Goal: Transaction & Acquisition: Purchase product/service

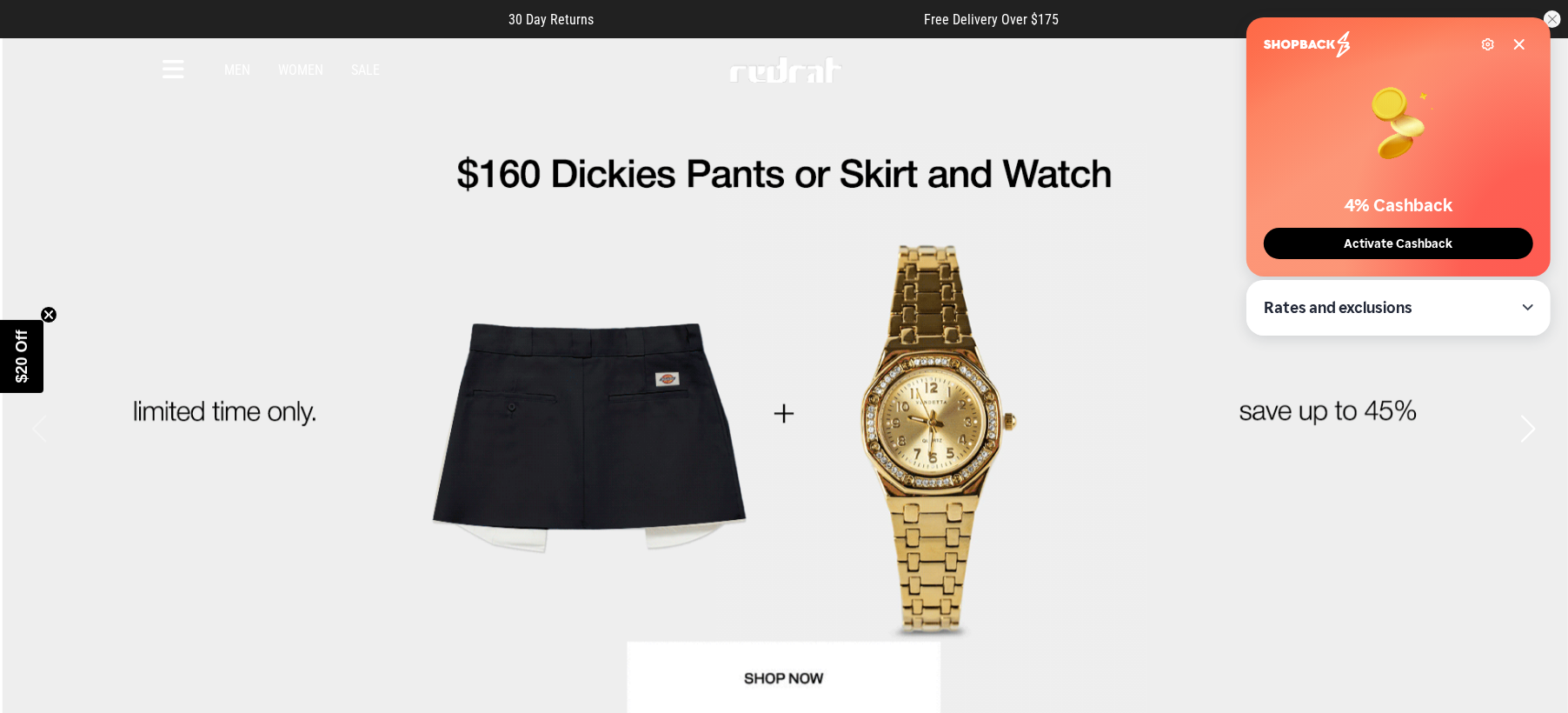
click at [175, 65] on icon at bounding box center [174, 70] width 22 height 29
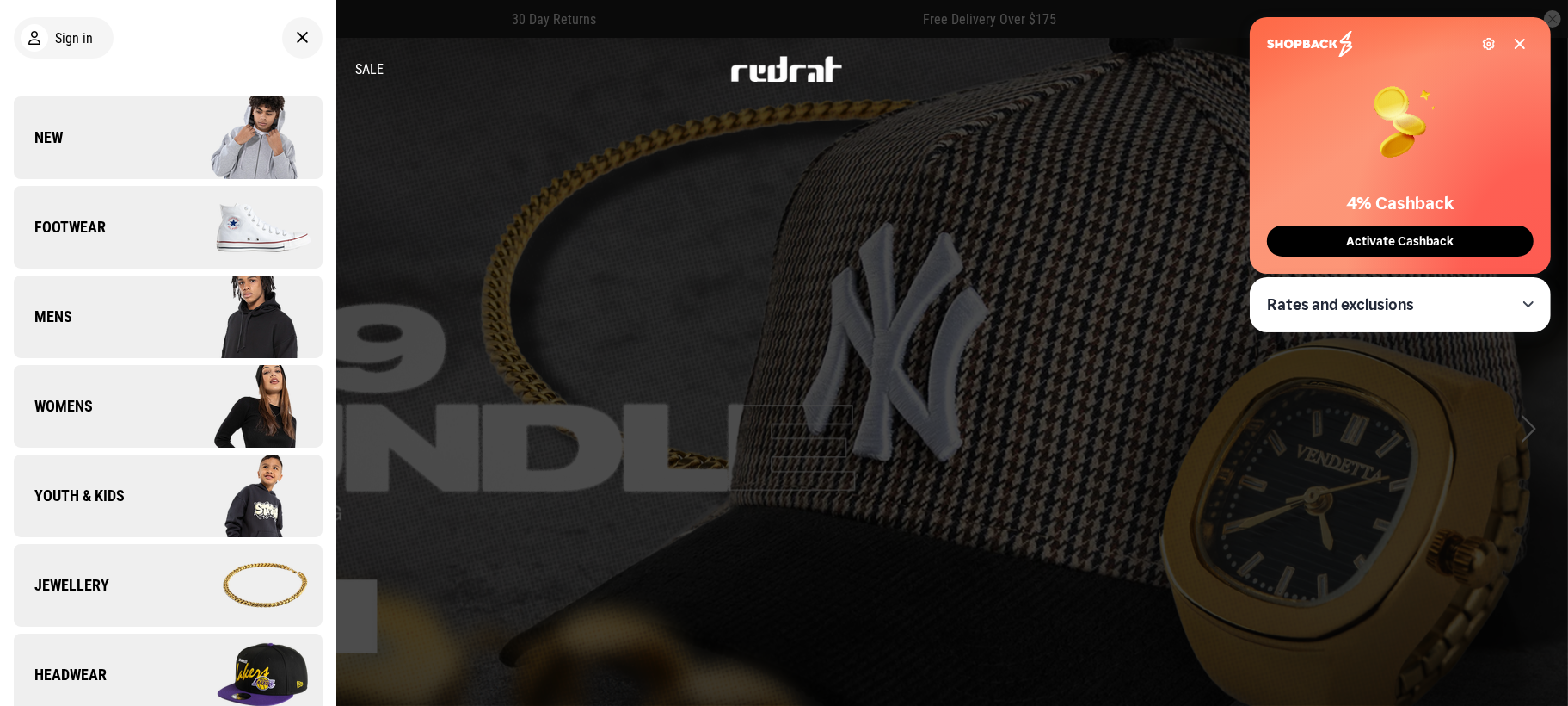
click at [106, 419] on link "Womens" at bounding box center [167, 406] width 309 height 82
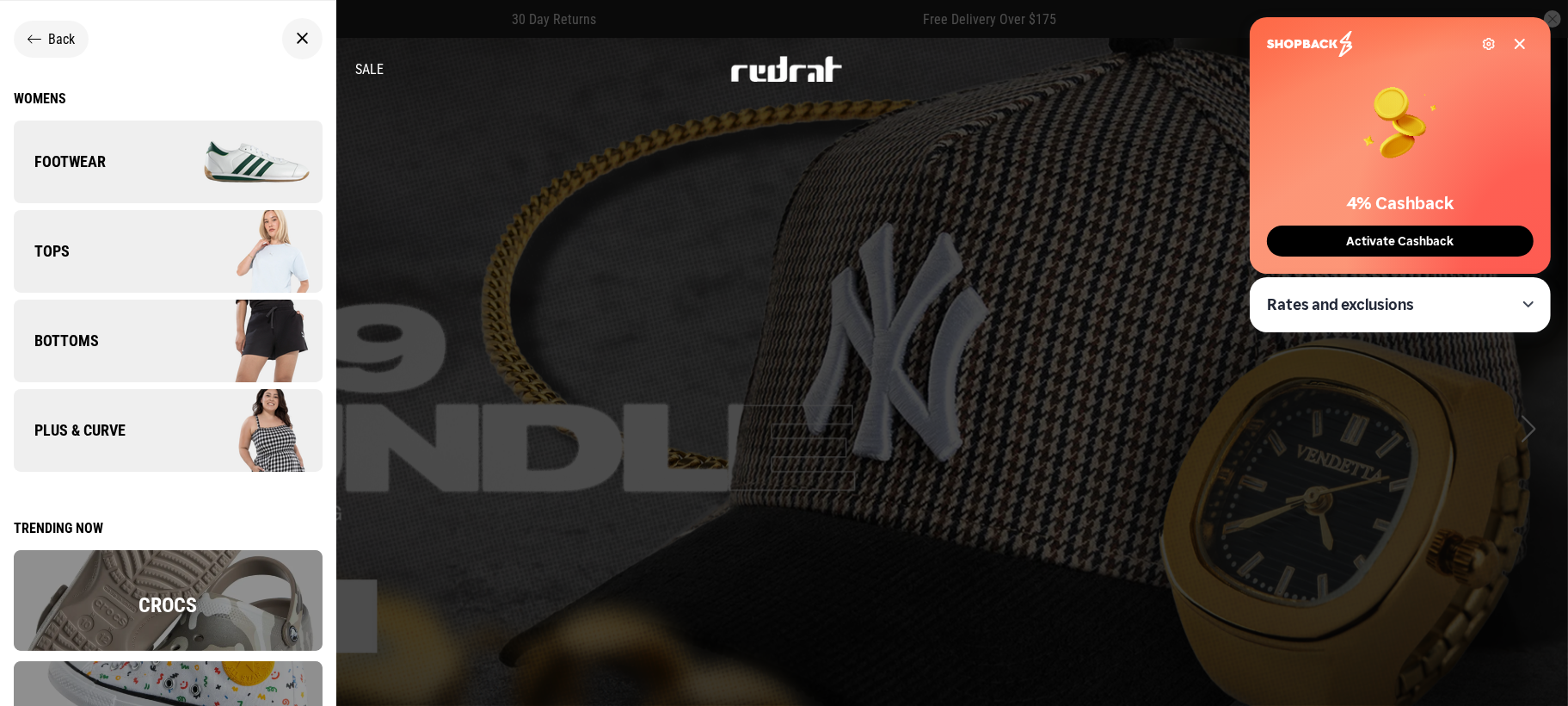
click at [167, 182] on img at bounding box center [244, 162] width 154 height 86
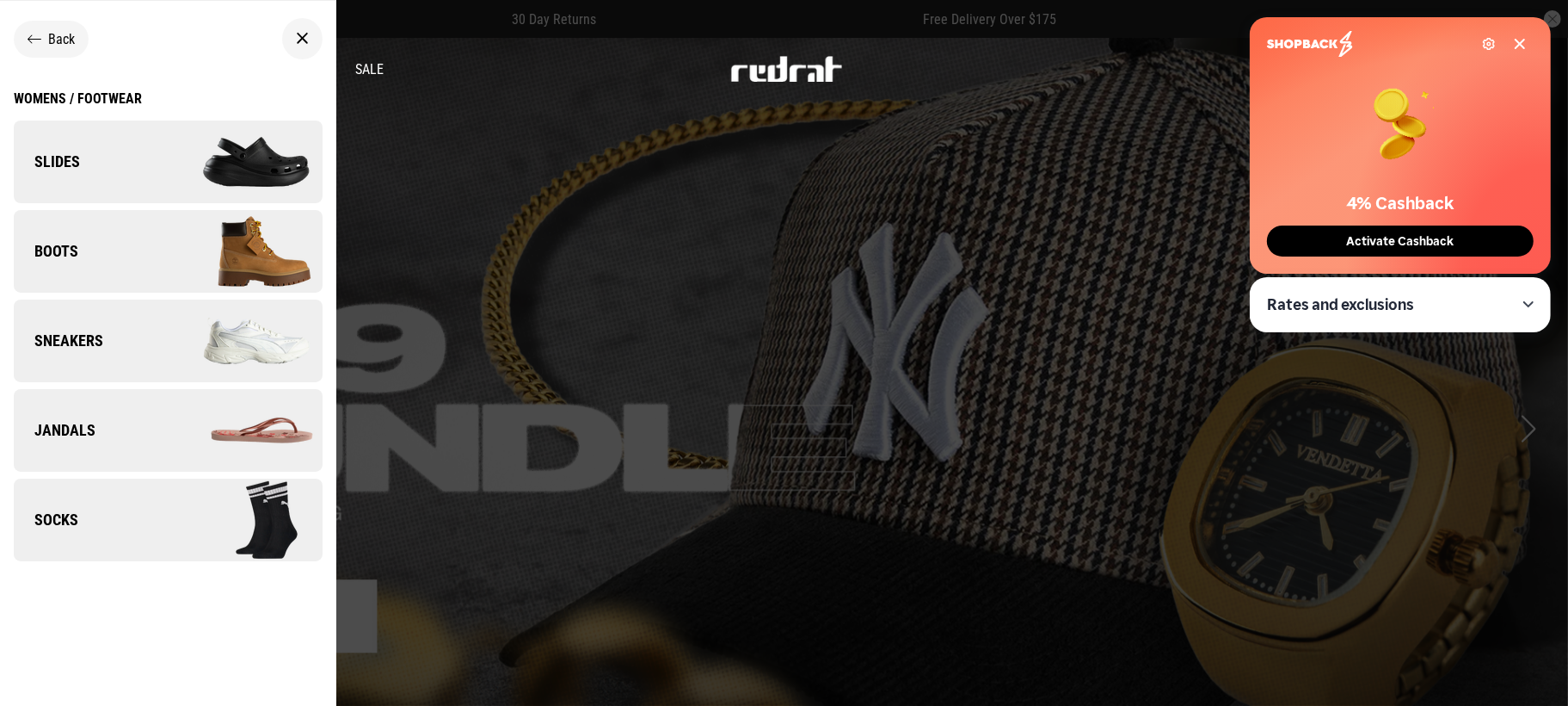
click at [121, 320] on link "Sneakers" at bounding box center [167, 340] width 309 height 82
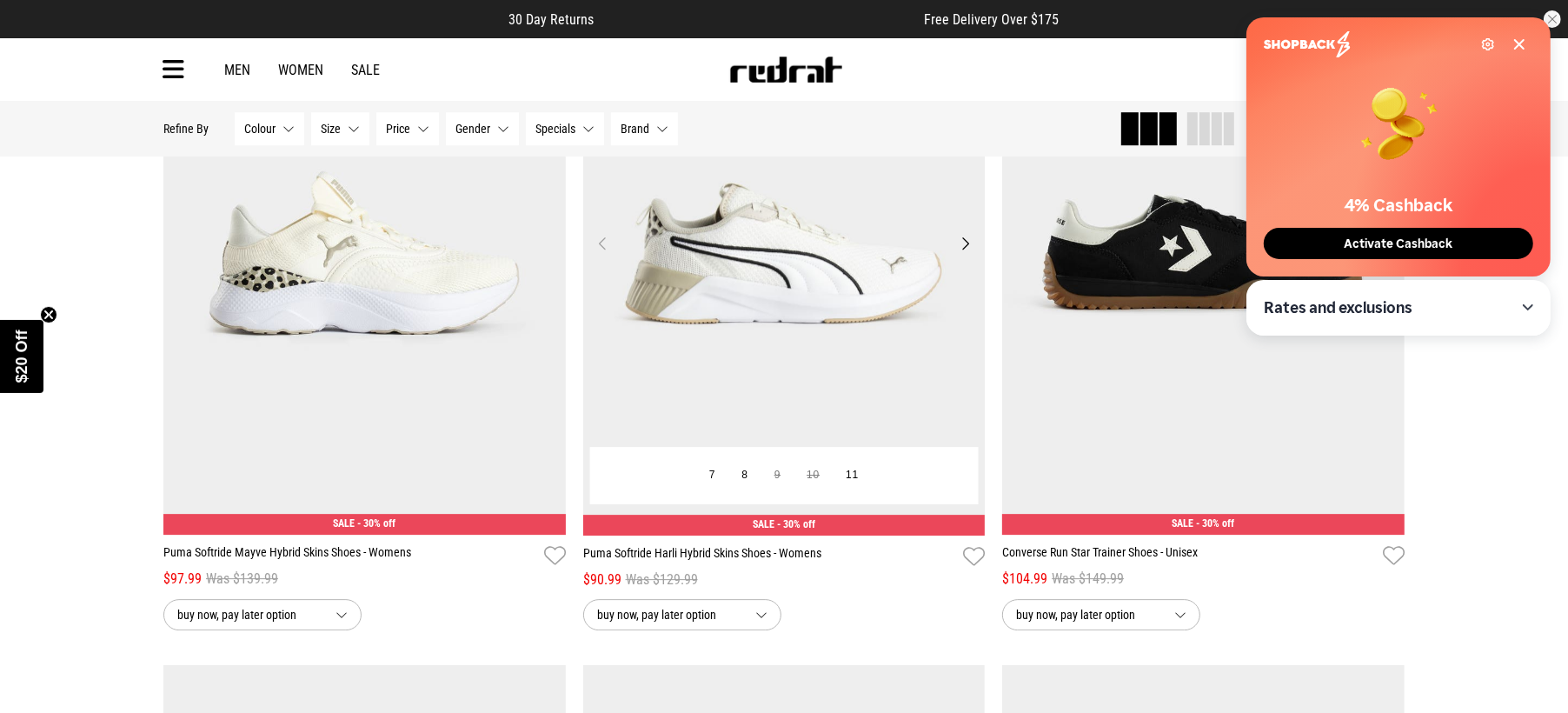
scroll to position [4455, 0]
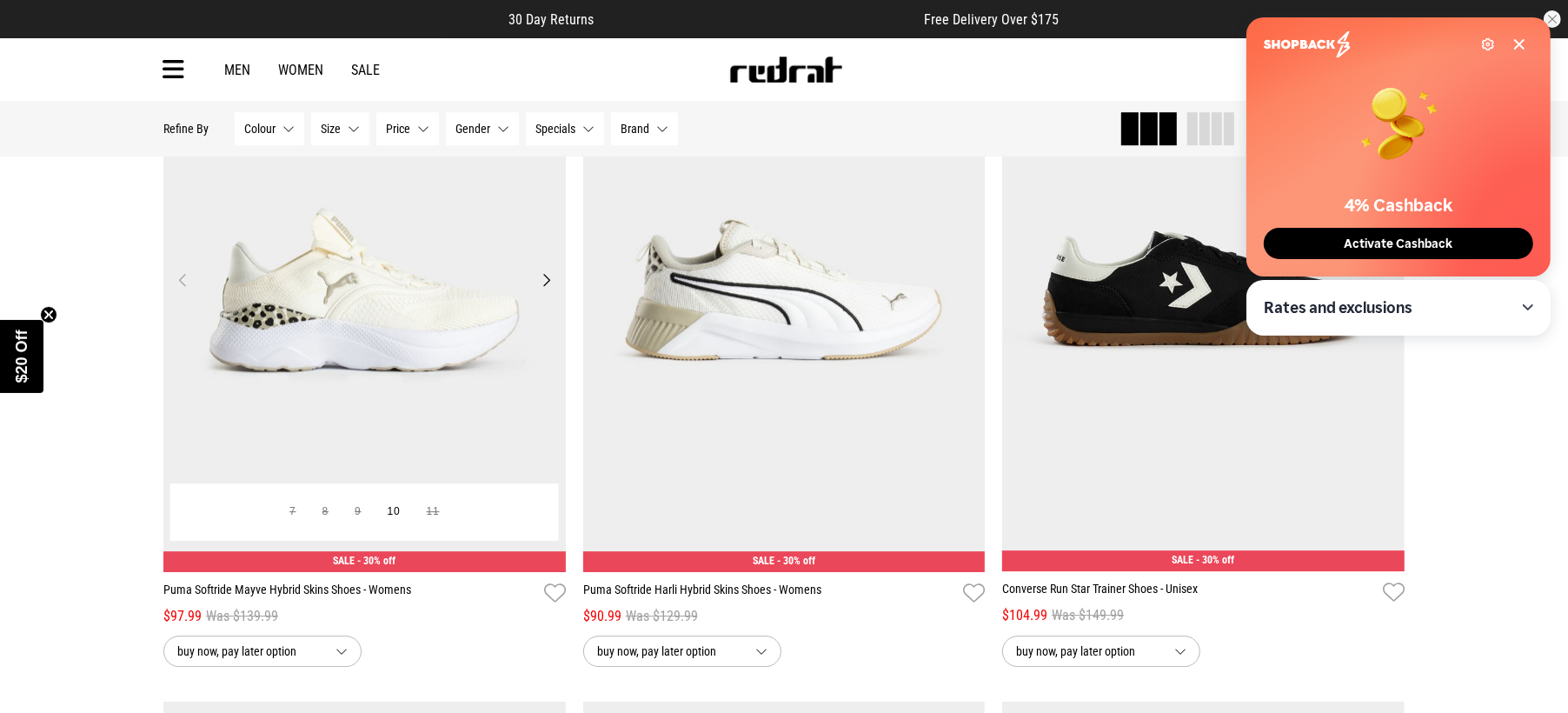
click at [543, 289] on button "Next" at bounding box center [546, 280] width 22 height 21
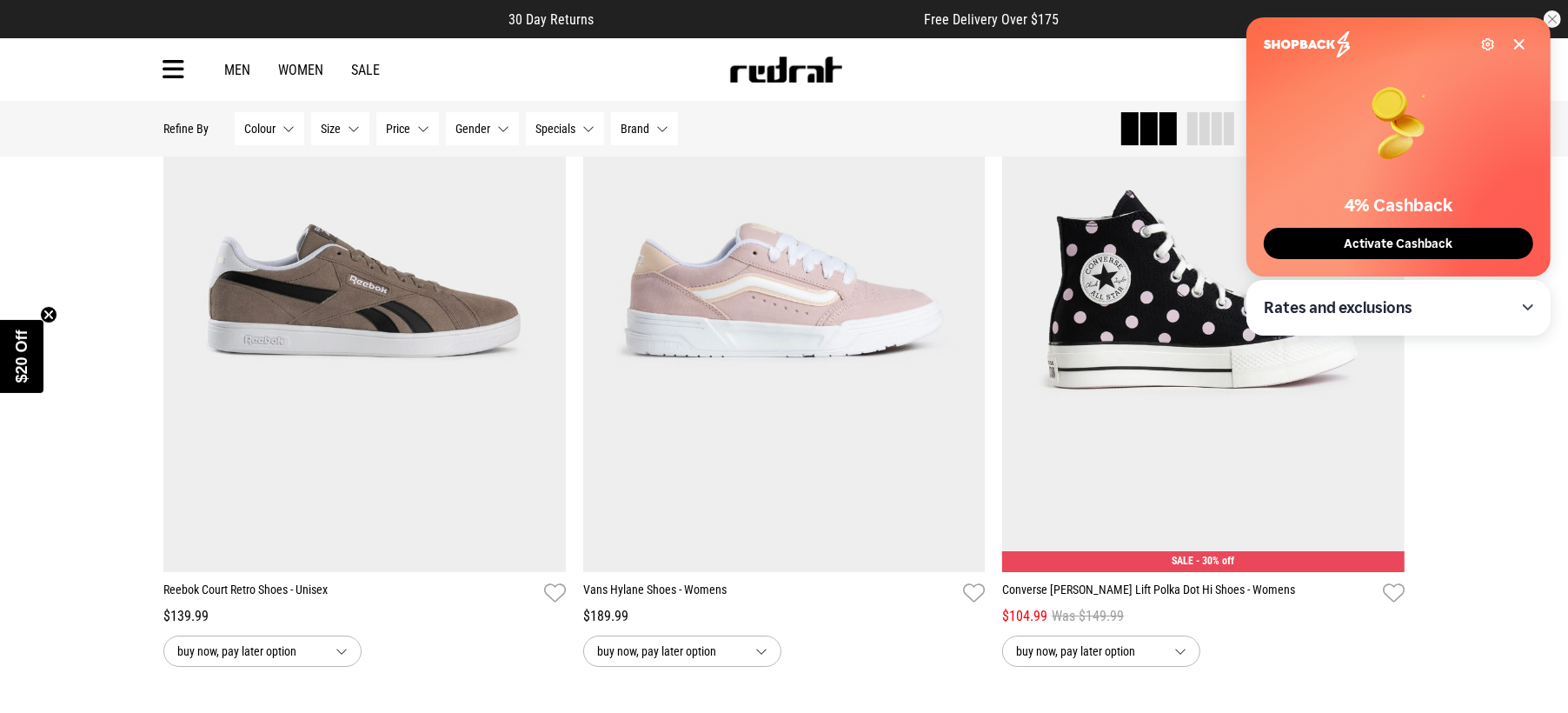
scroll to position [5433, 0]
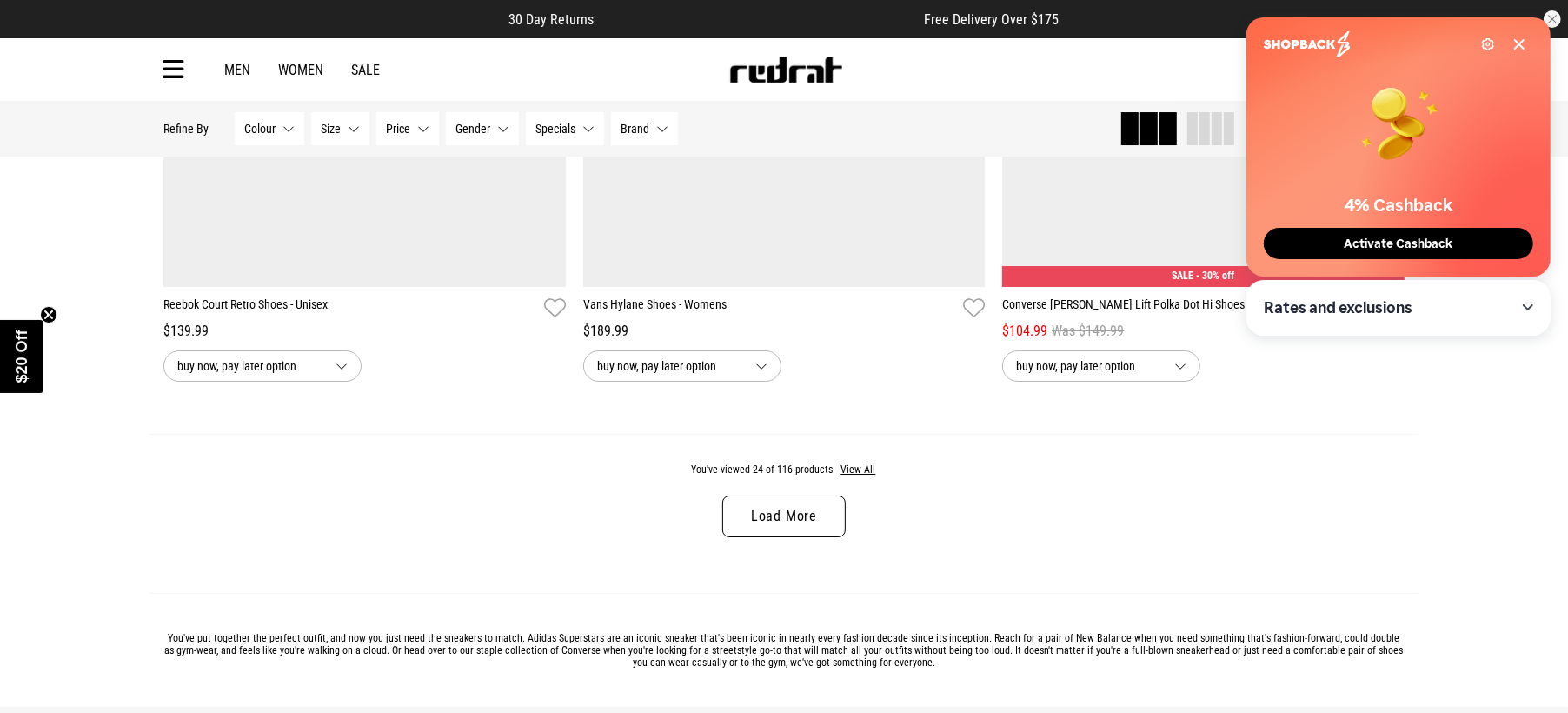
click at [785, 509] on link "Load More" at bounding box center [784, 517] width 123 height 42
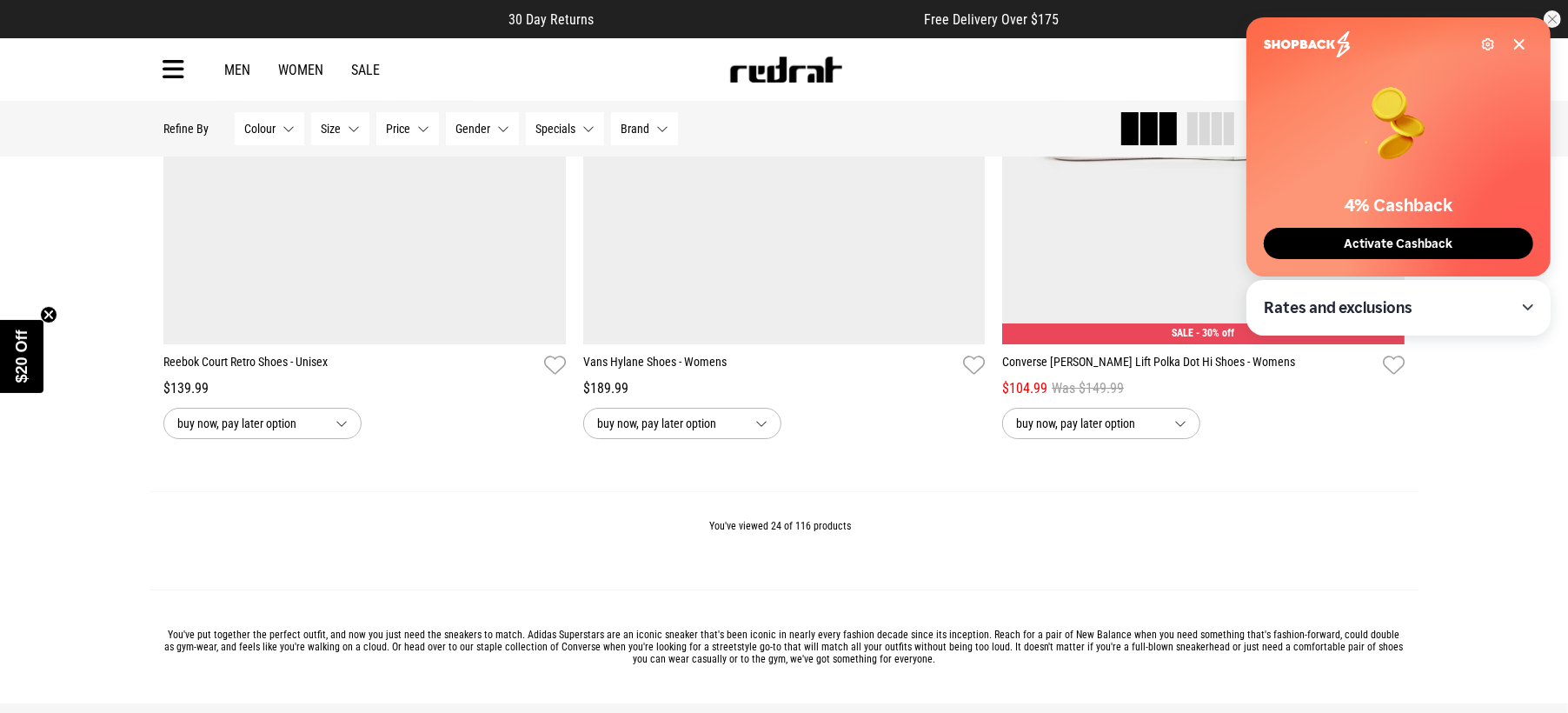
scroll to position [4877, 0]
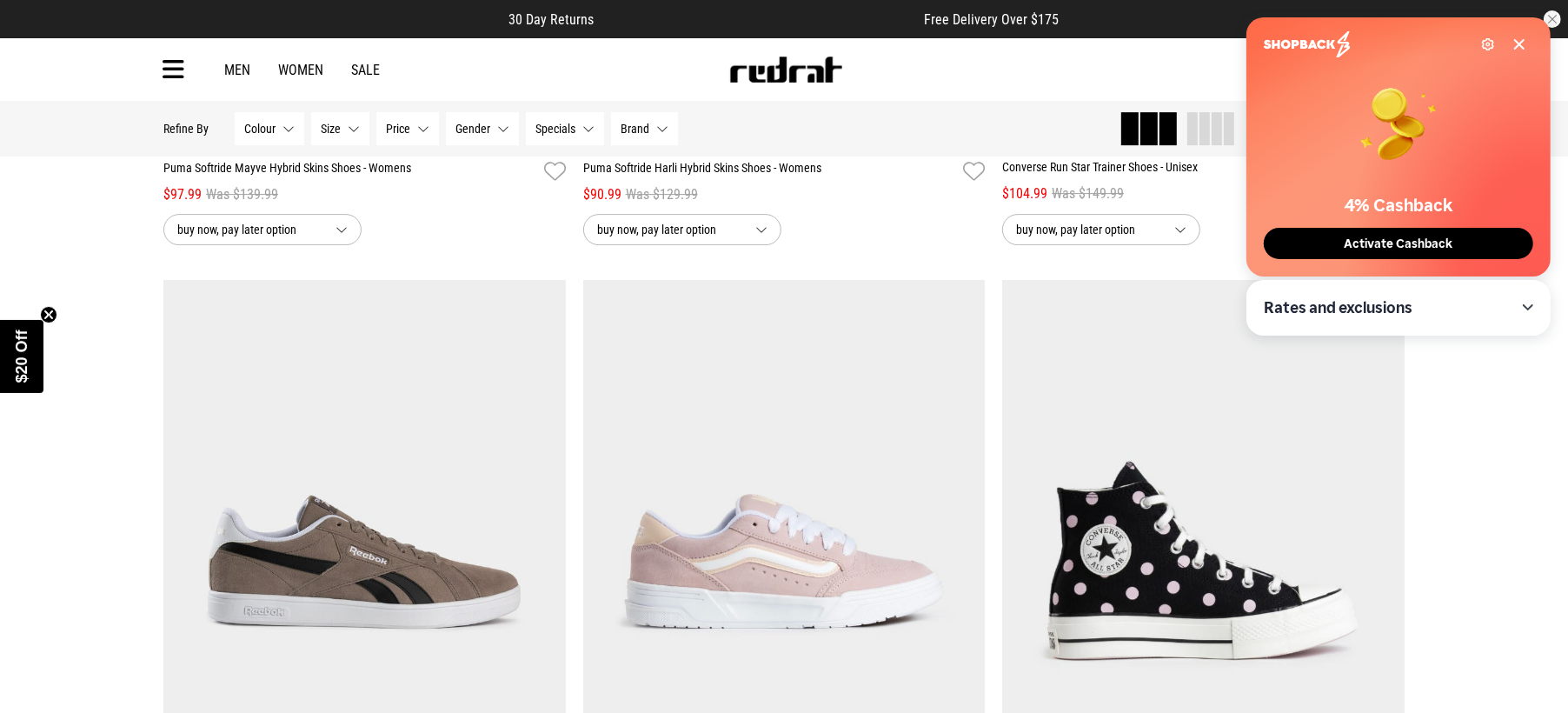
click at [1383, 240] on span "Activate Cashback" at bounding box center [1399, 243] width 119 height 14
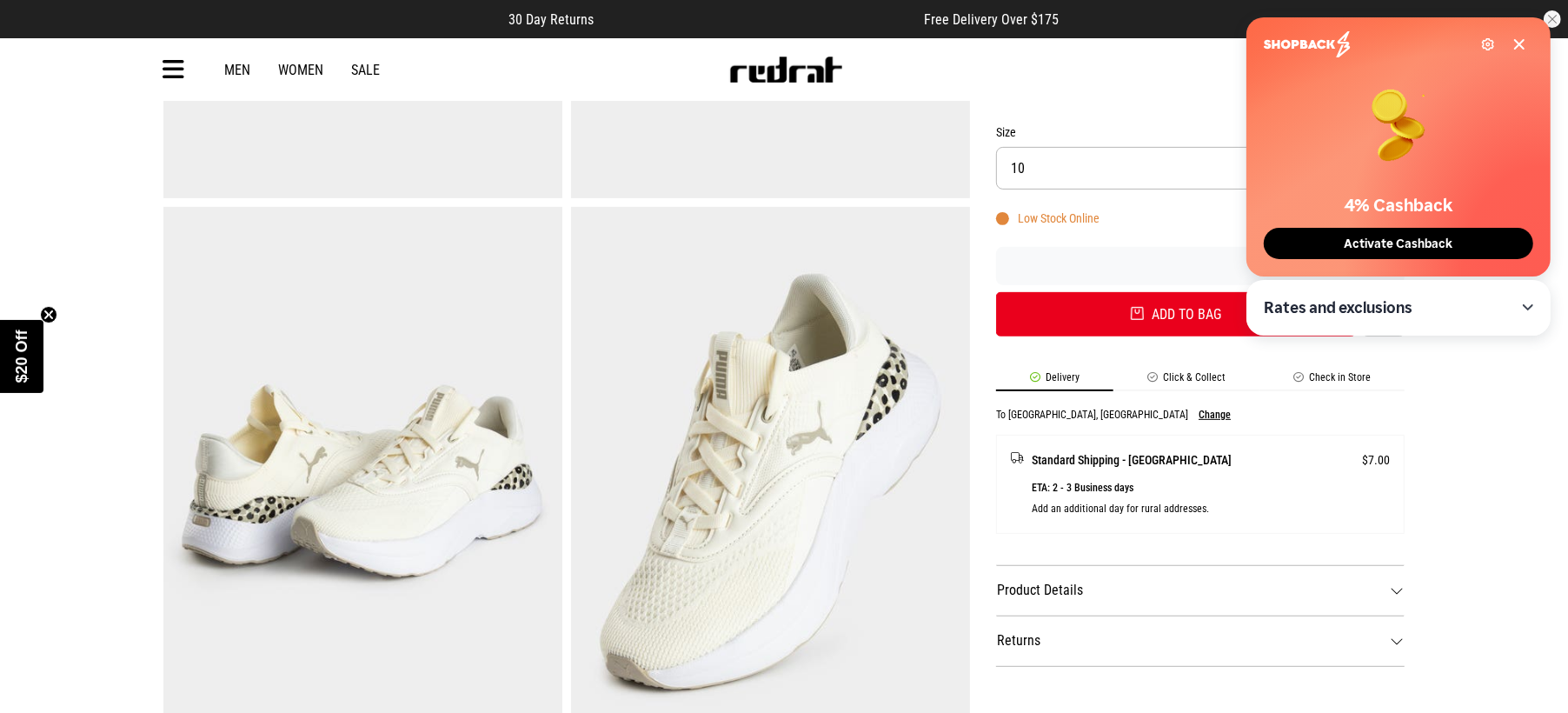
scroll to position [760, 0]
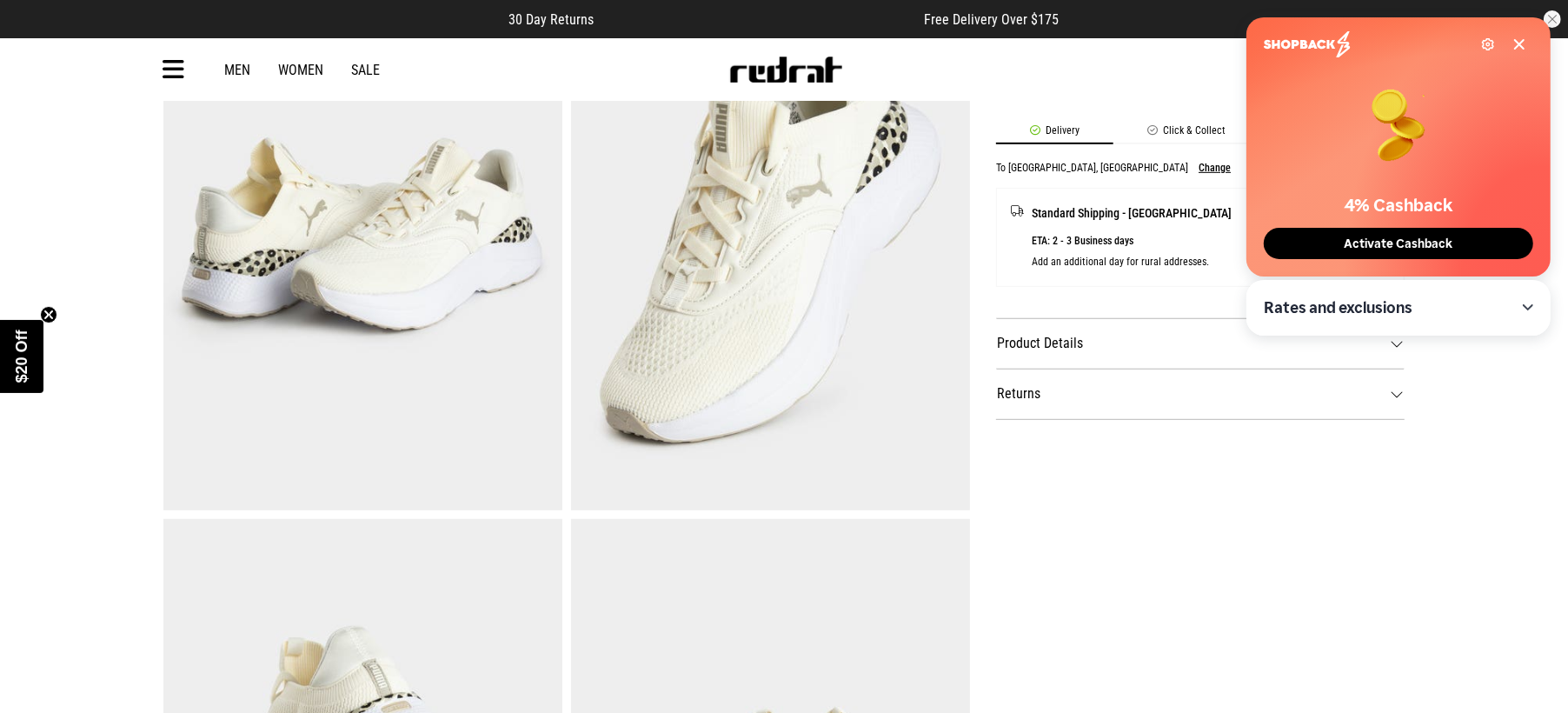
click at [1064, 356] on dt "Product Details" at bounding box center [1201, 344] width 409 height 51
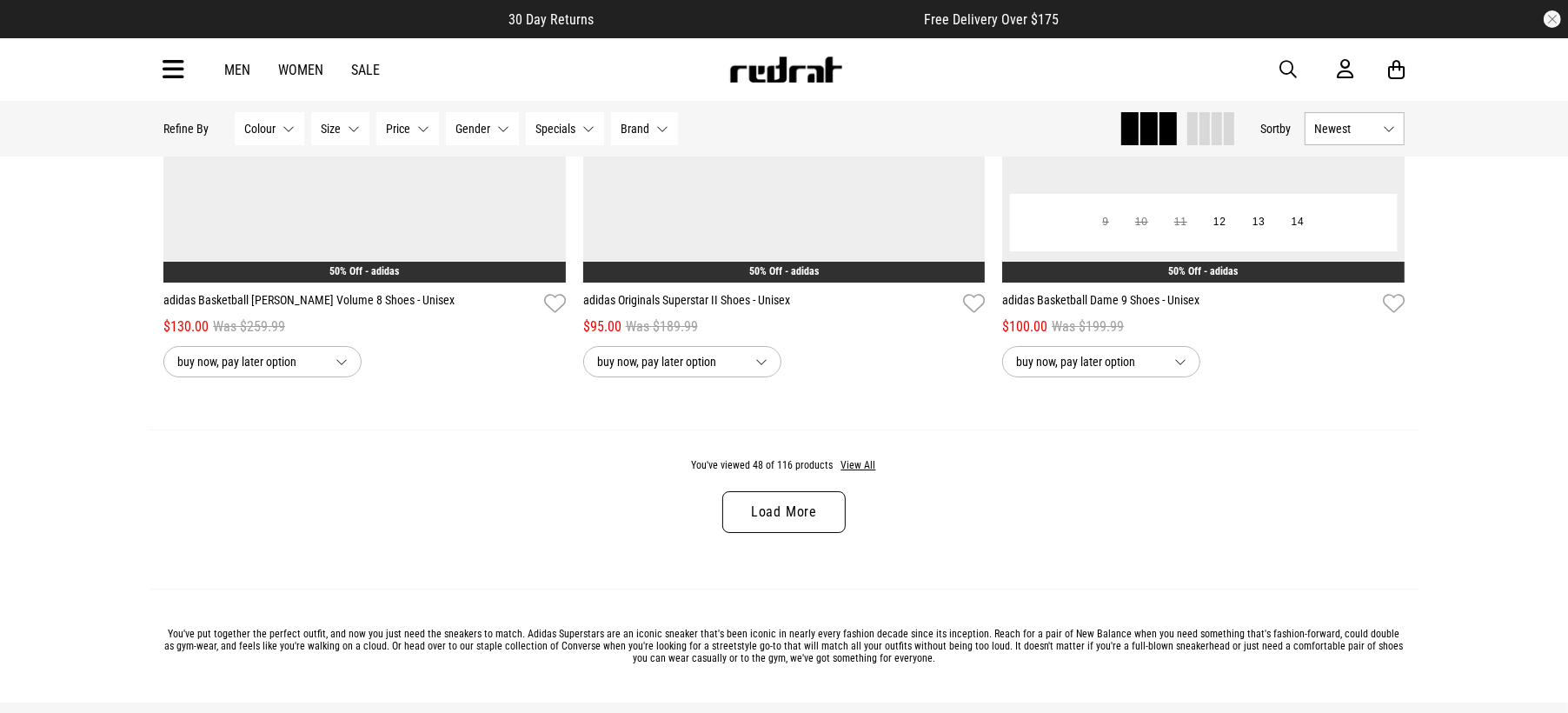
scroll to position [5541, 0]
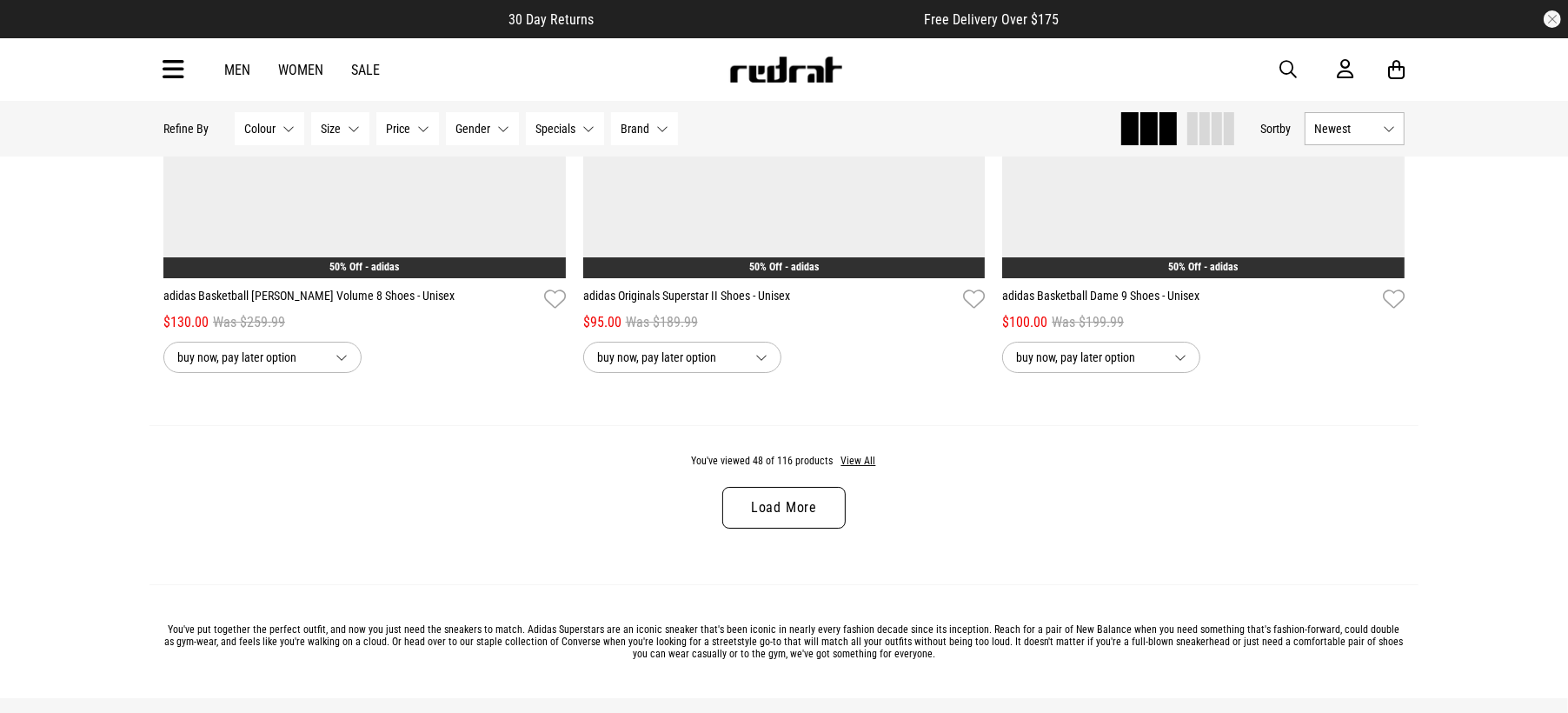
drag, startPoint x: 803, startPoint y: 520, endPoint x: 804, endPoint y: 511, distance: 9.1
click at [803, 520] on link "Load More" at bounding box center [784, 508] width 123 height 42
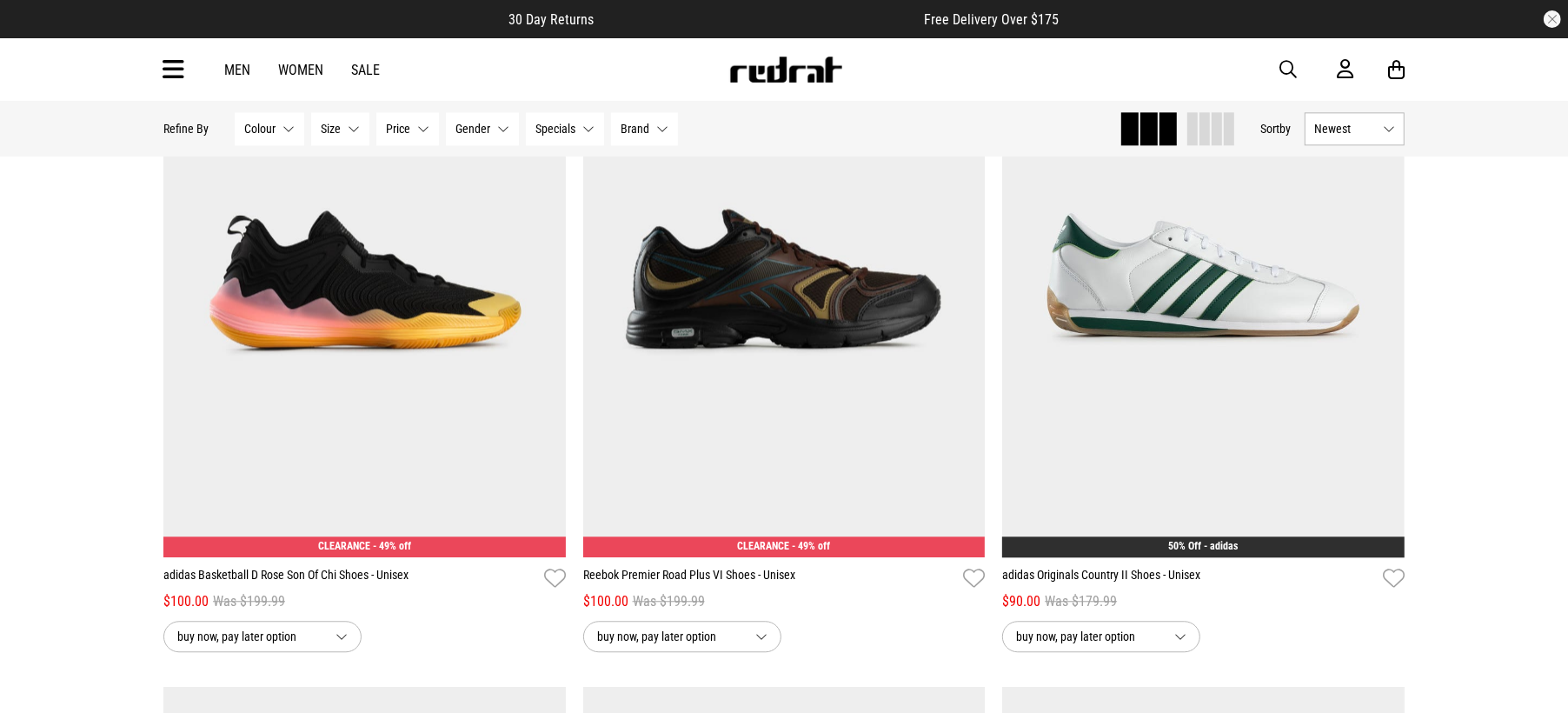
scroll to position [9332, 0]
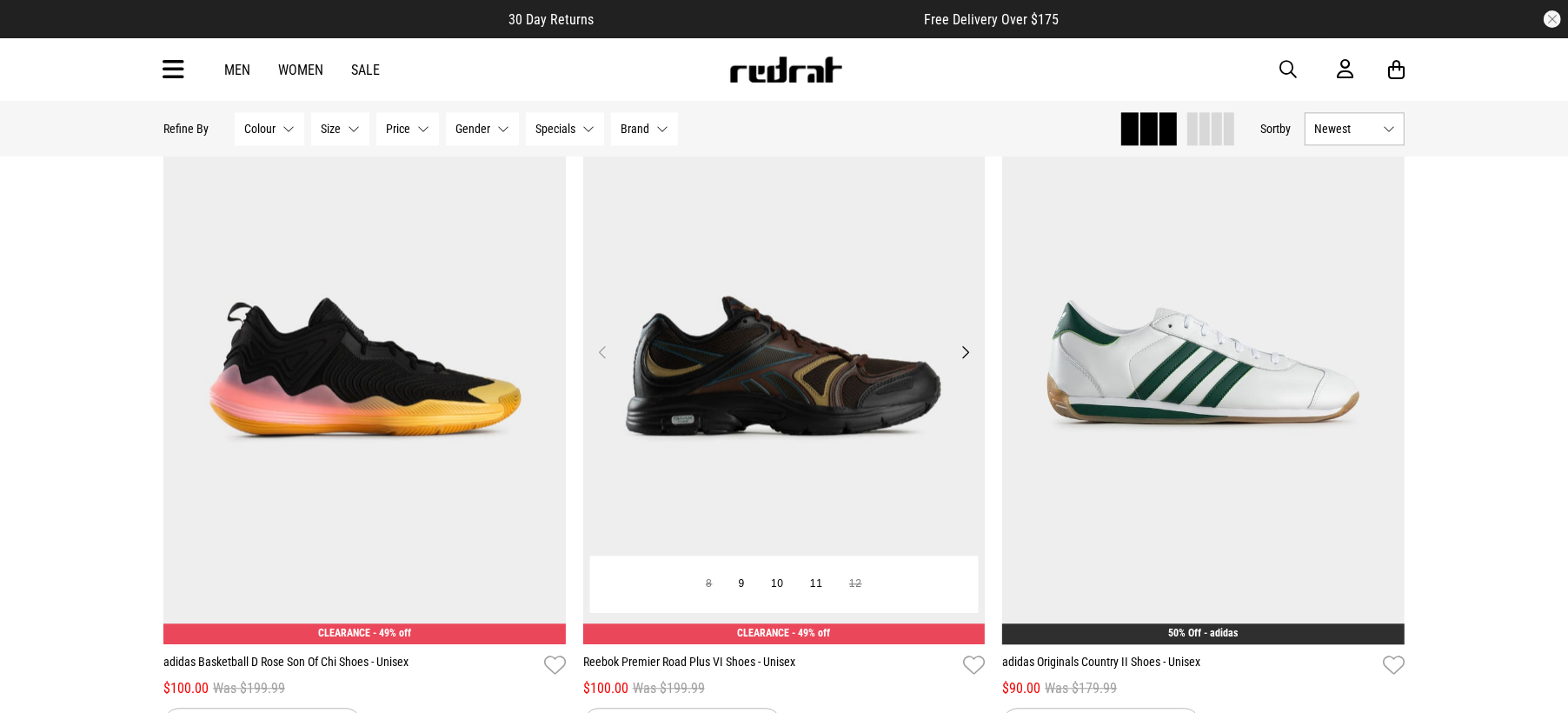
click at [965, 363] on button "Next" at bounding box center [965, 352] width 22 height 21
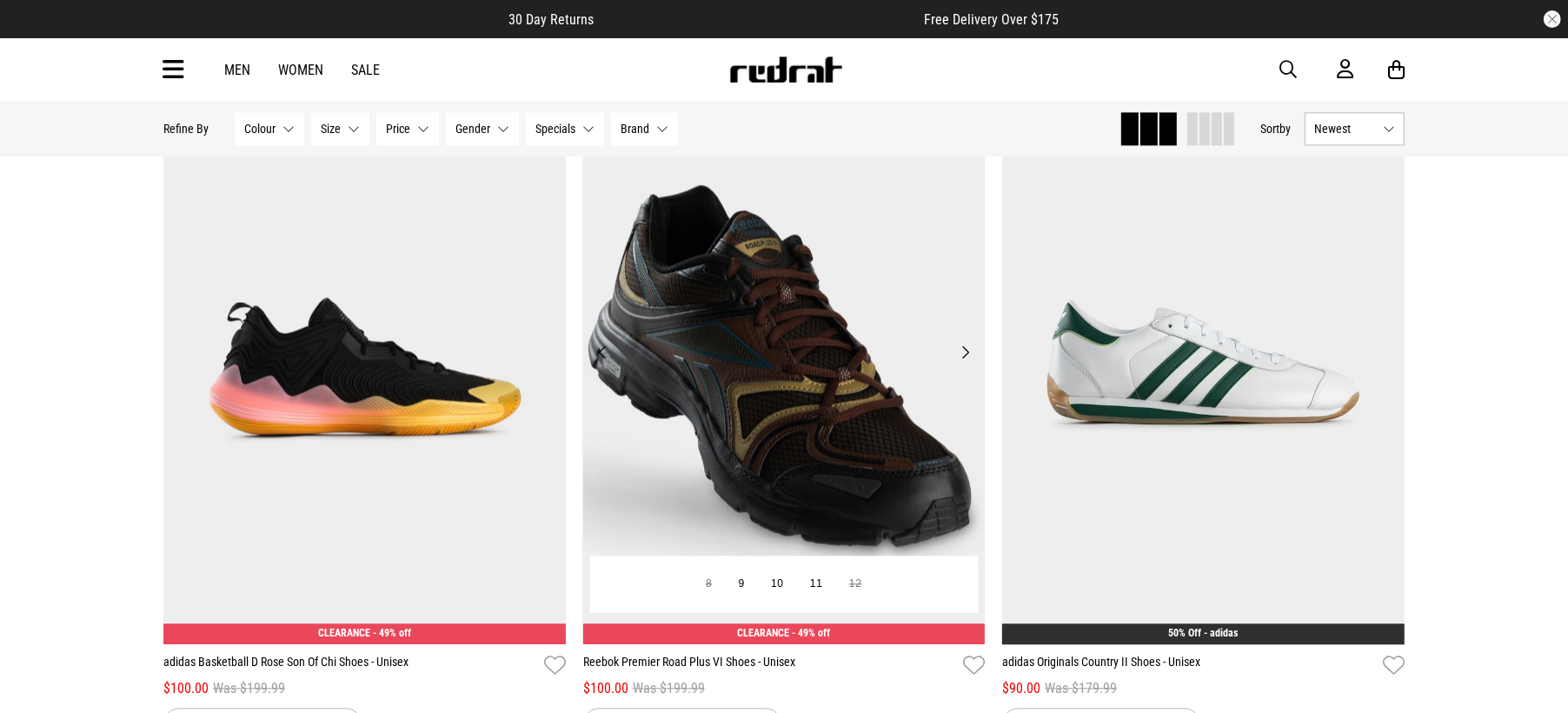
click at [965, 363] on button "Next" at bounding box center [965, 352] width 22 height 21
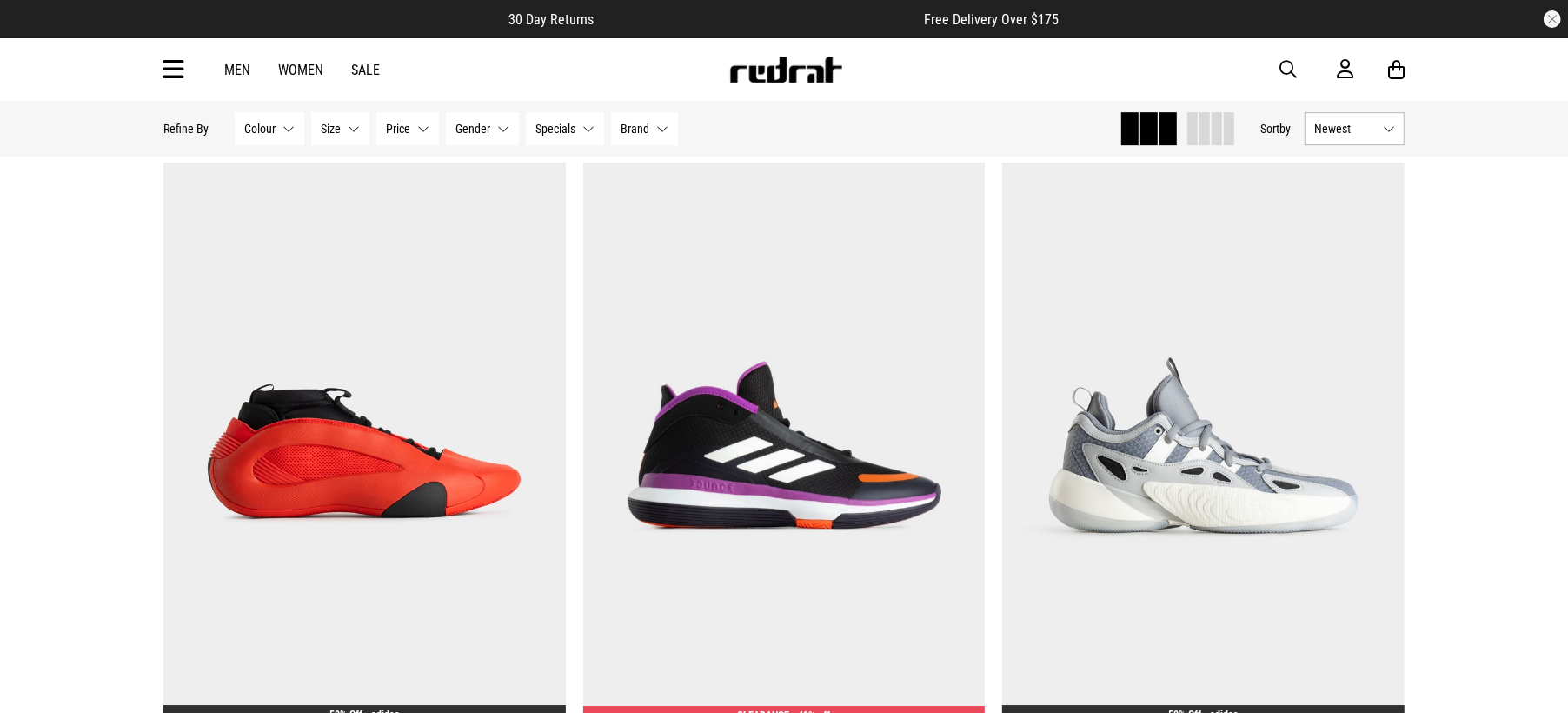
scroll to position [10963, 0]
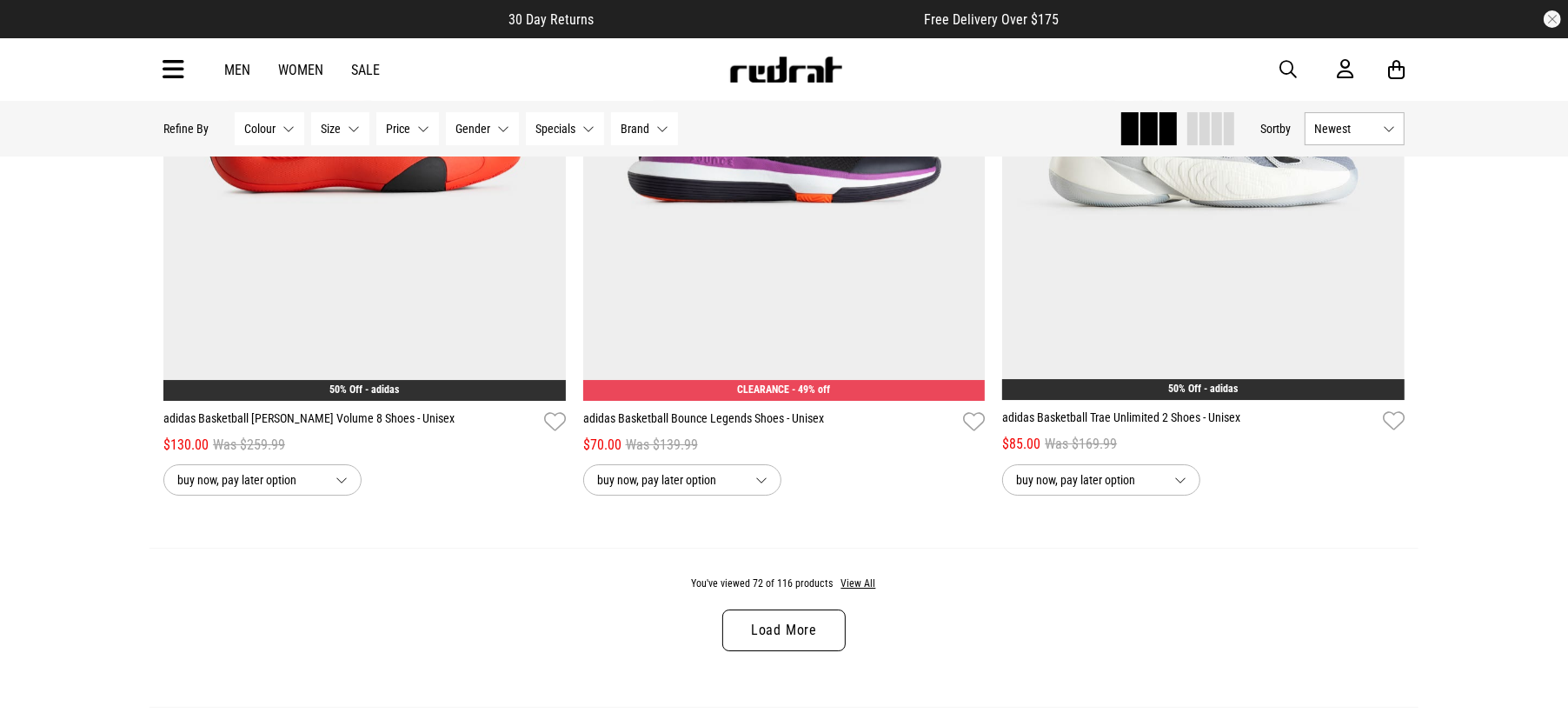
click at [830, 651] on link "Load More" at bounding box center [784, 630] width 123 height 42
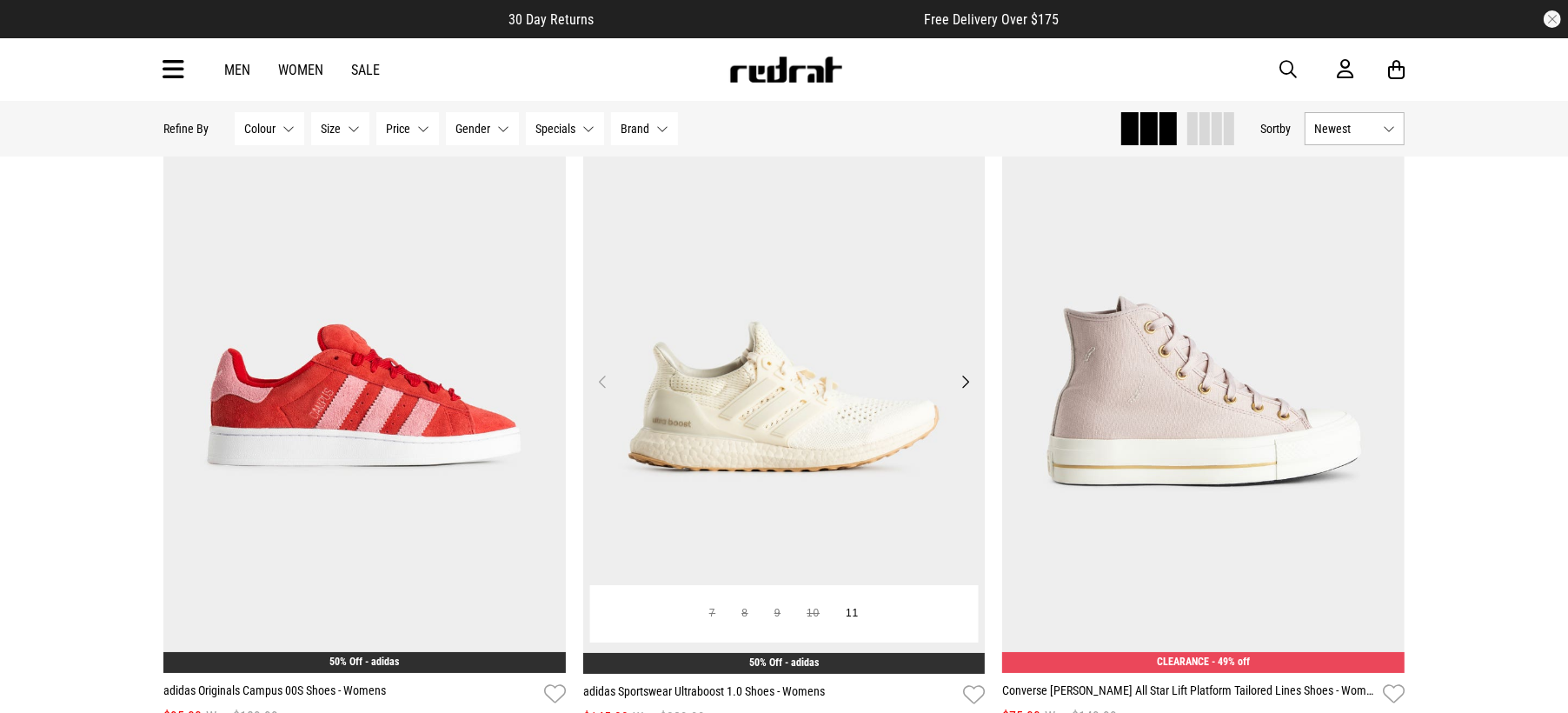
scroll to position [11506, 0]
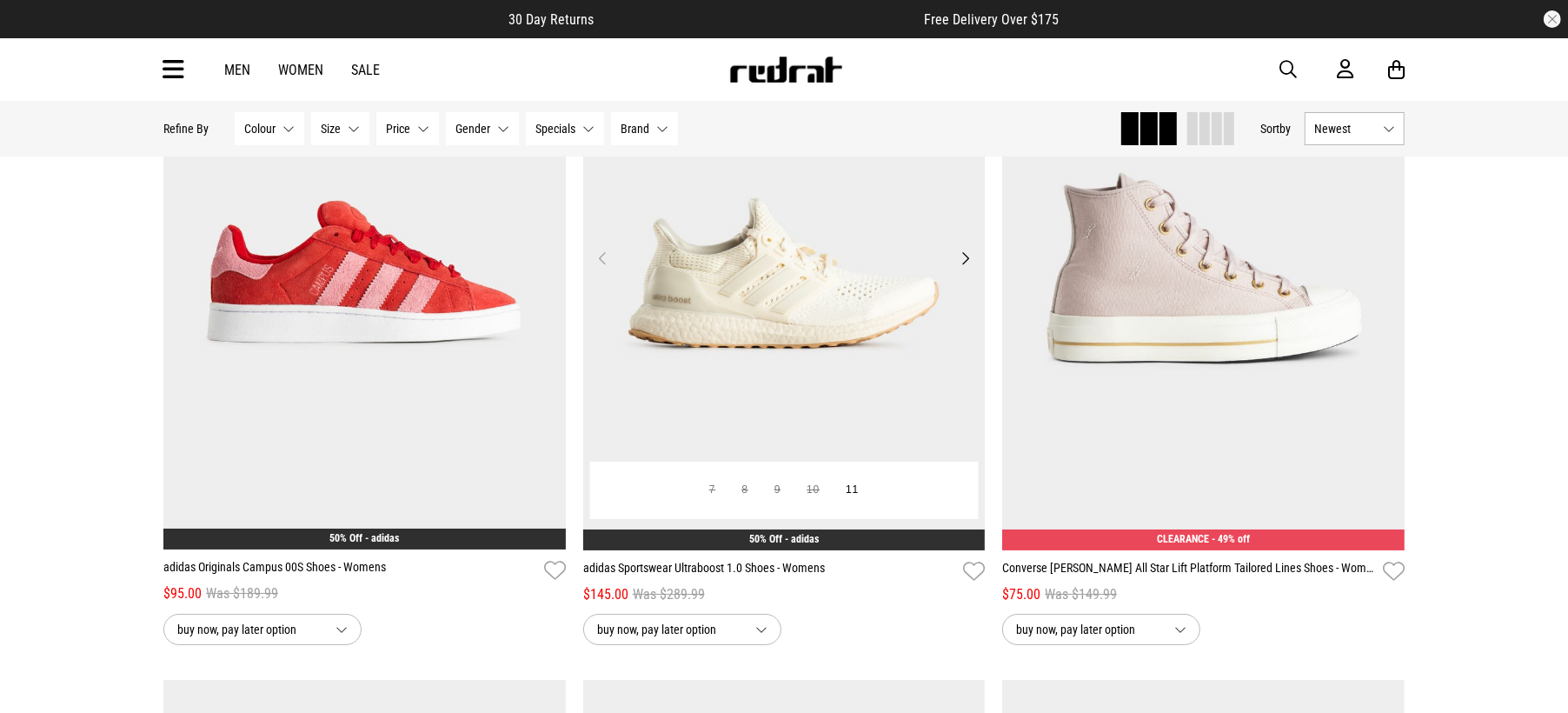
click at [971, 269] on button "Next" at bounding box center [965, 258] width 22 height 21
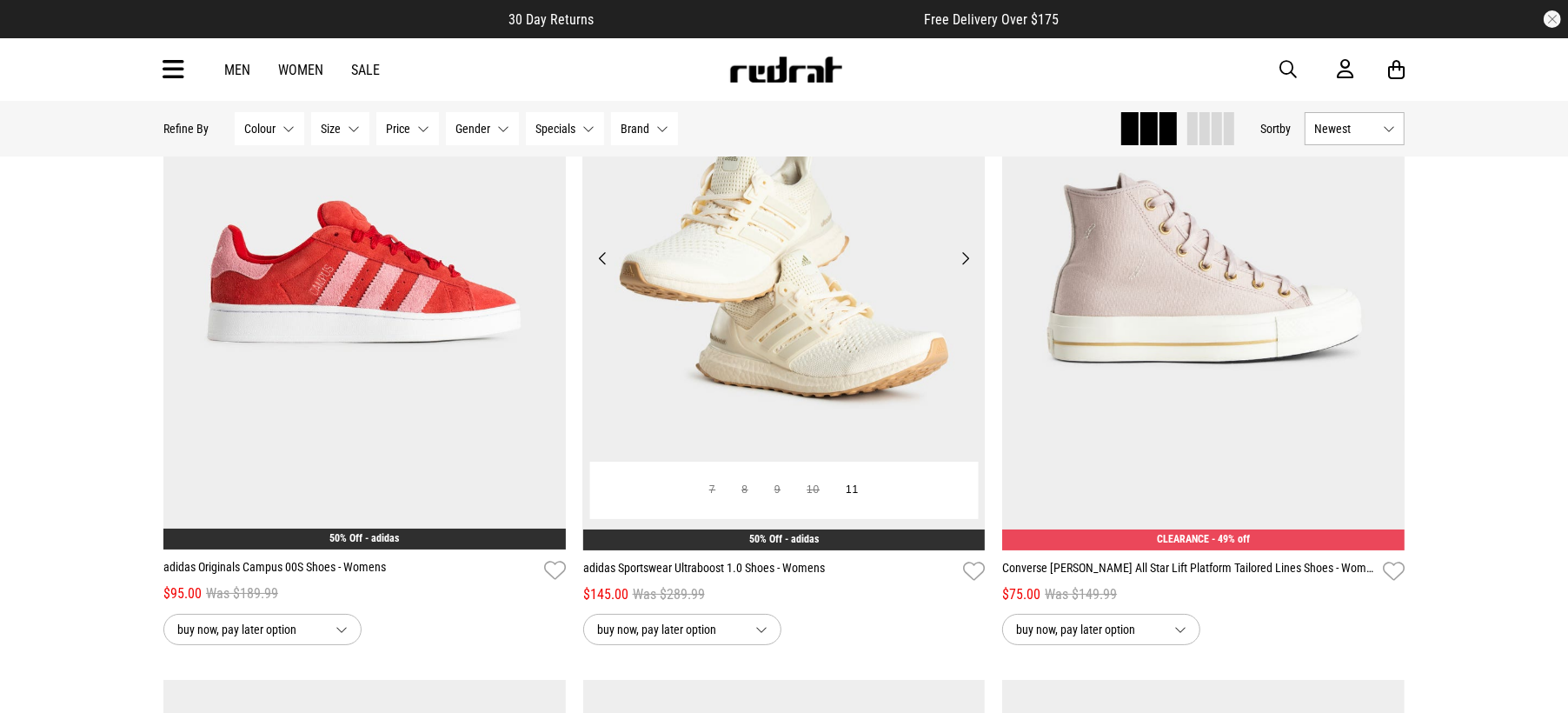
click at [971, 269] on button "Next" at bounding box center [965, 258] width 22 height 21
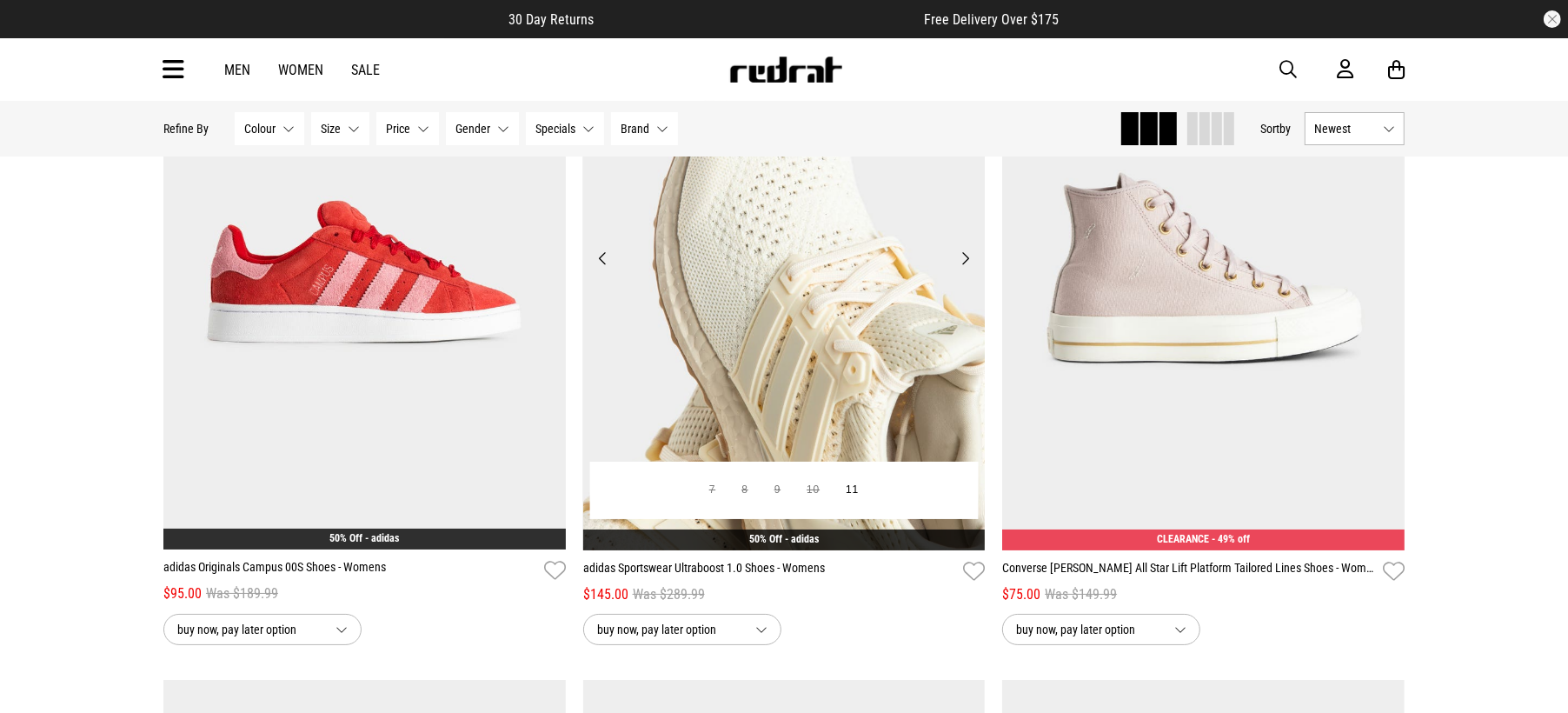
click at [971, 269] on button "Next" at bounding box center [965, 258] width 22 height 21
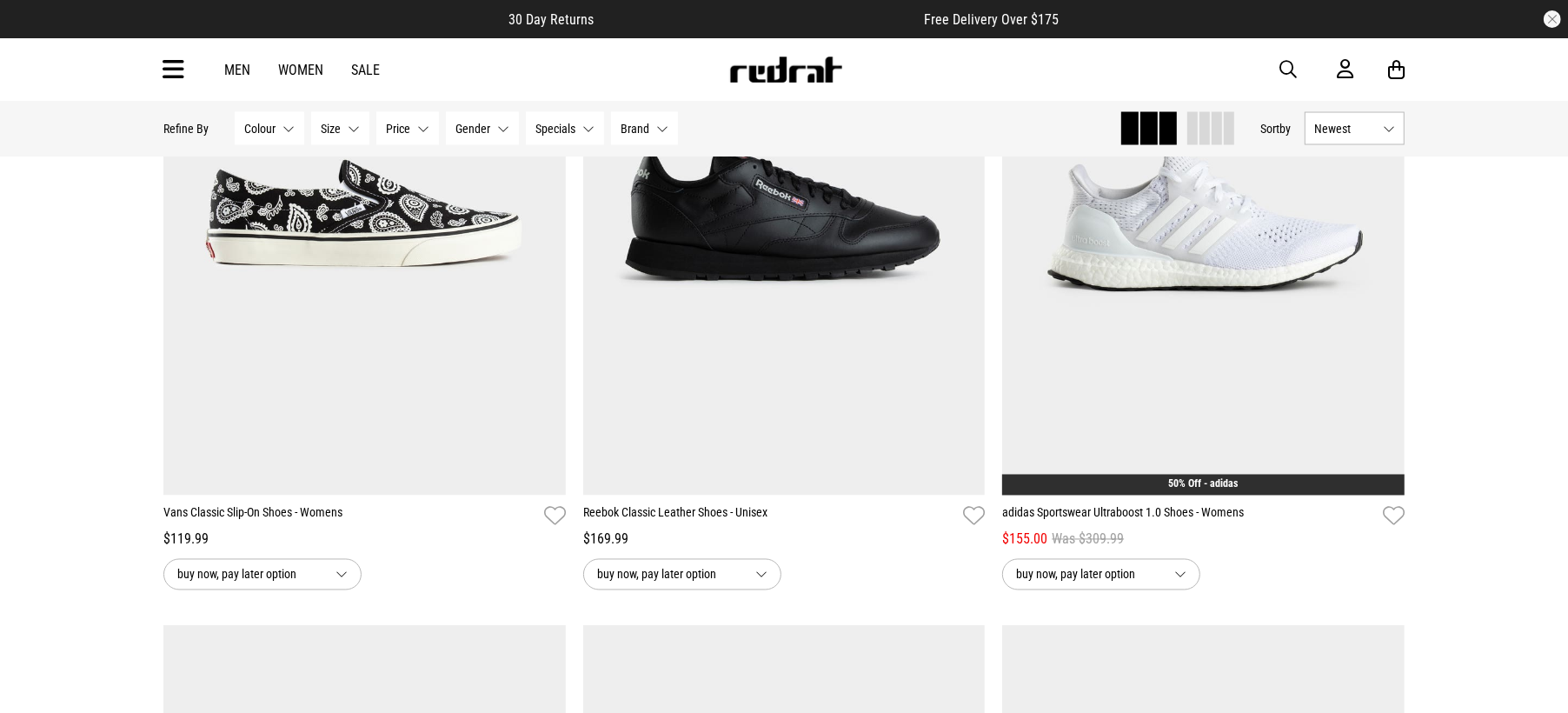
scroll to position [14331, 0]
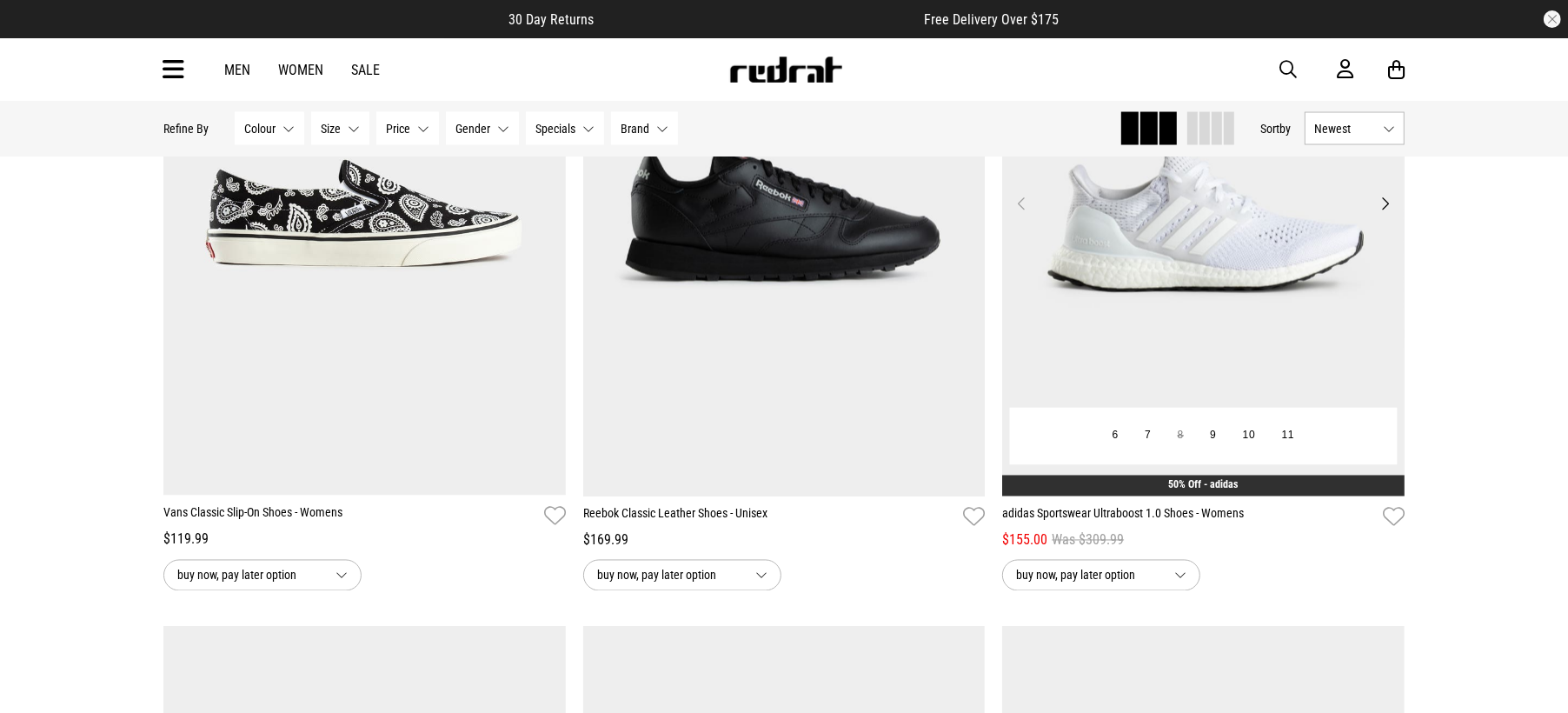
click at [1375, 214] on button "Next" at bounding box center [1385, 203] width 22 height 21
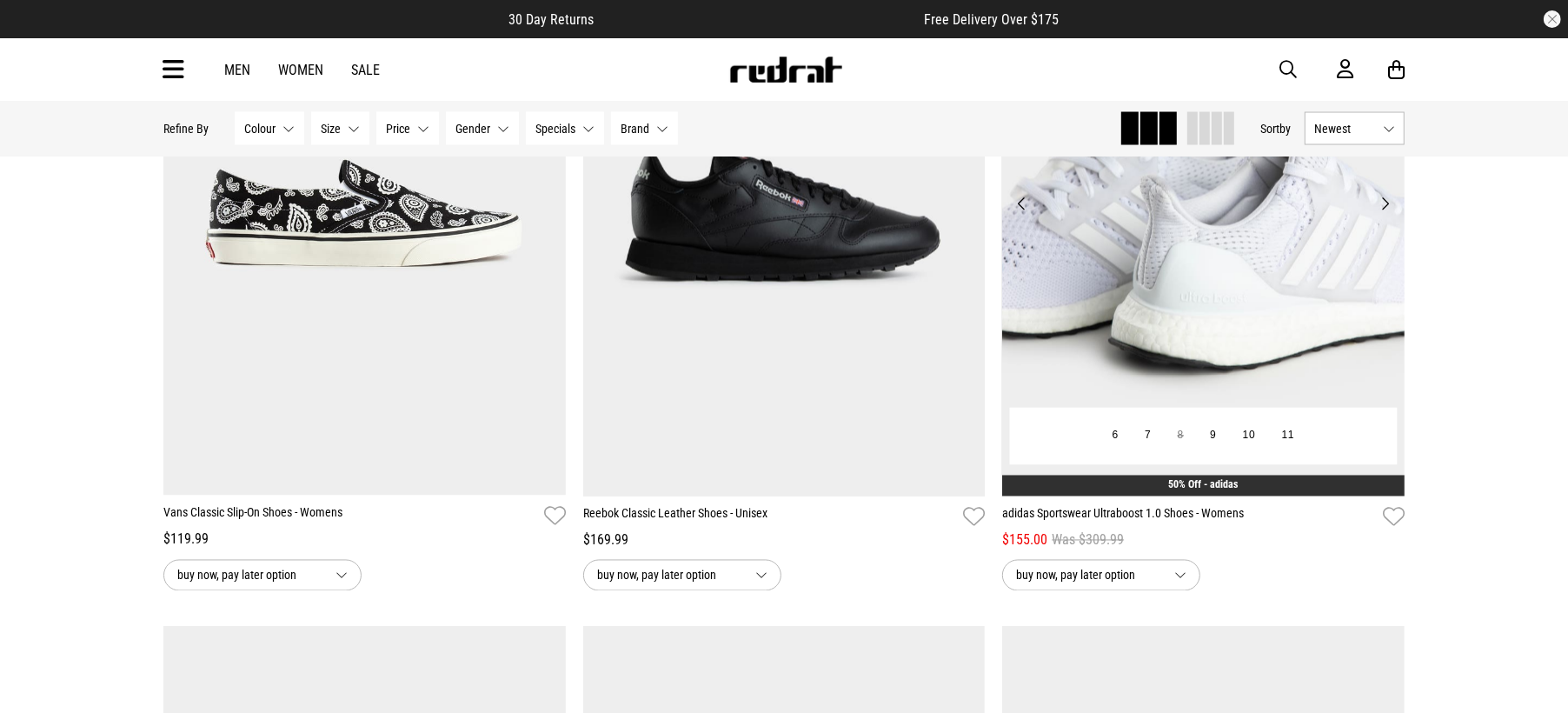
click at [1375, 214] on button "Next" at bounding box center [1385, 203] width 22 height 21
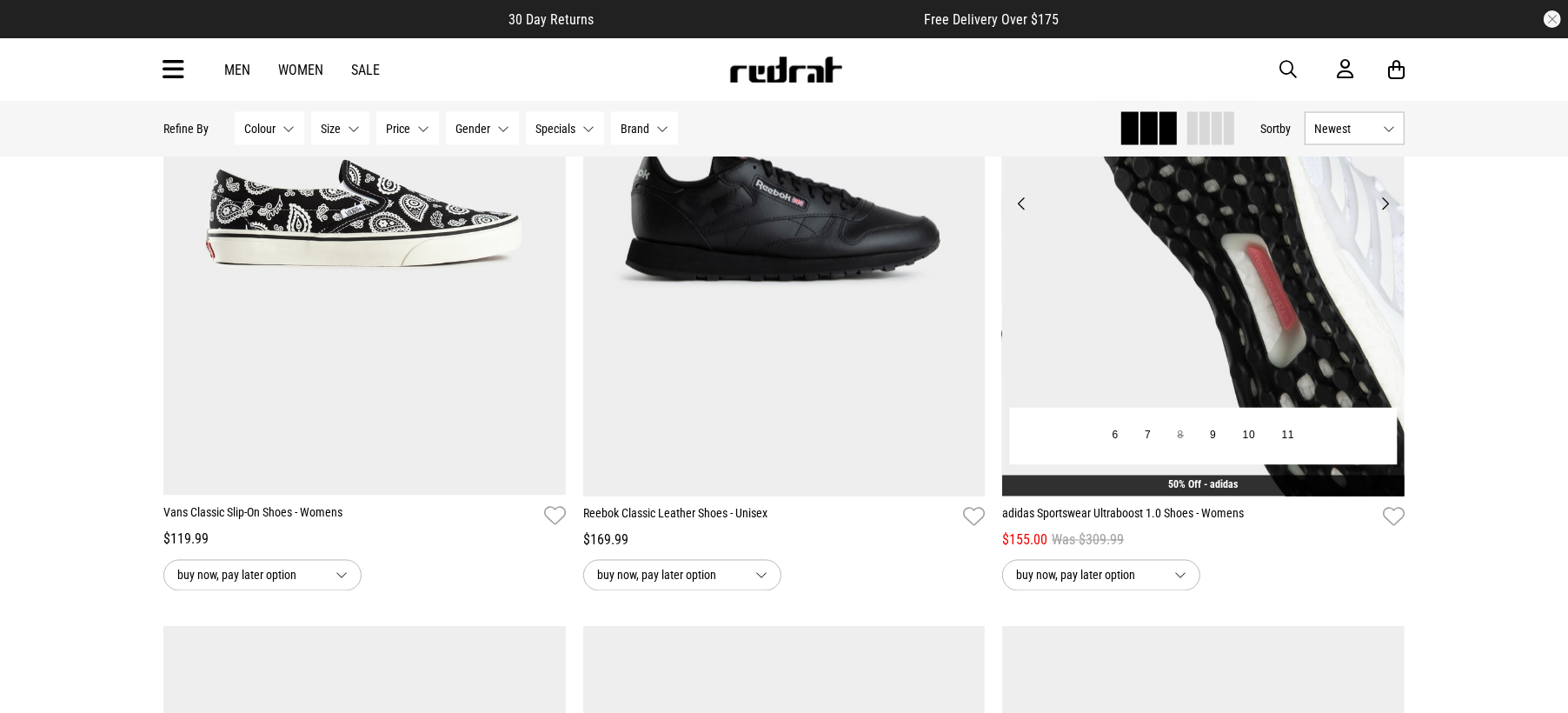
click at [1375, 214] on button "Next" at bounding box center [1385, 203] width 22 height 21
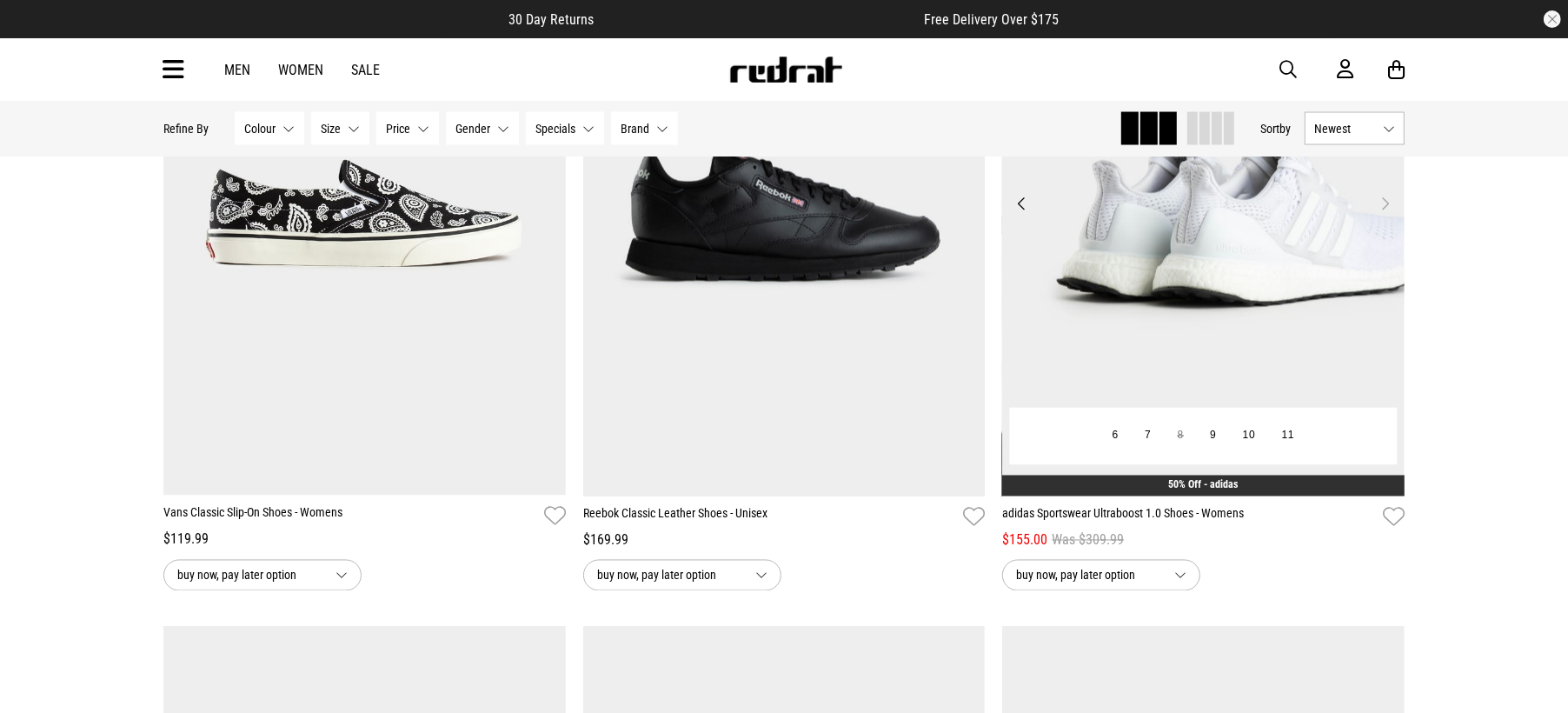
click at [1375, 214] on button "Next" at bounding box center [1385, 203] width 22 height 21
click at [1384, 214] on button "Next" at bounding box center [1385, 203] width 22 height 21
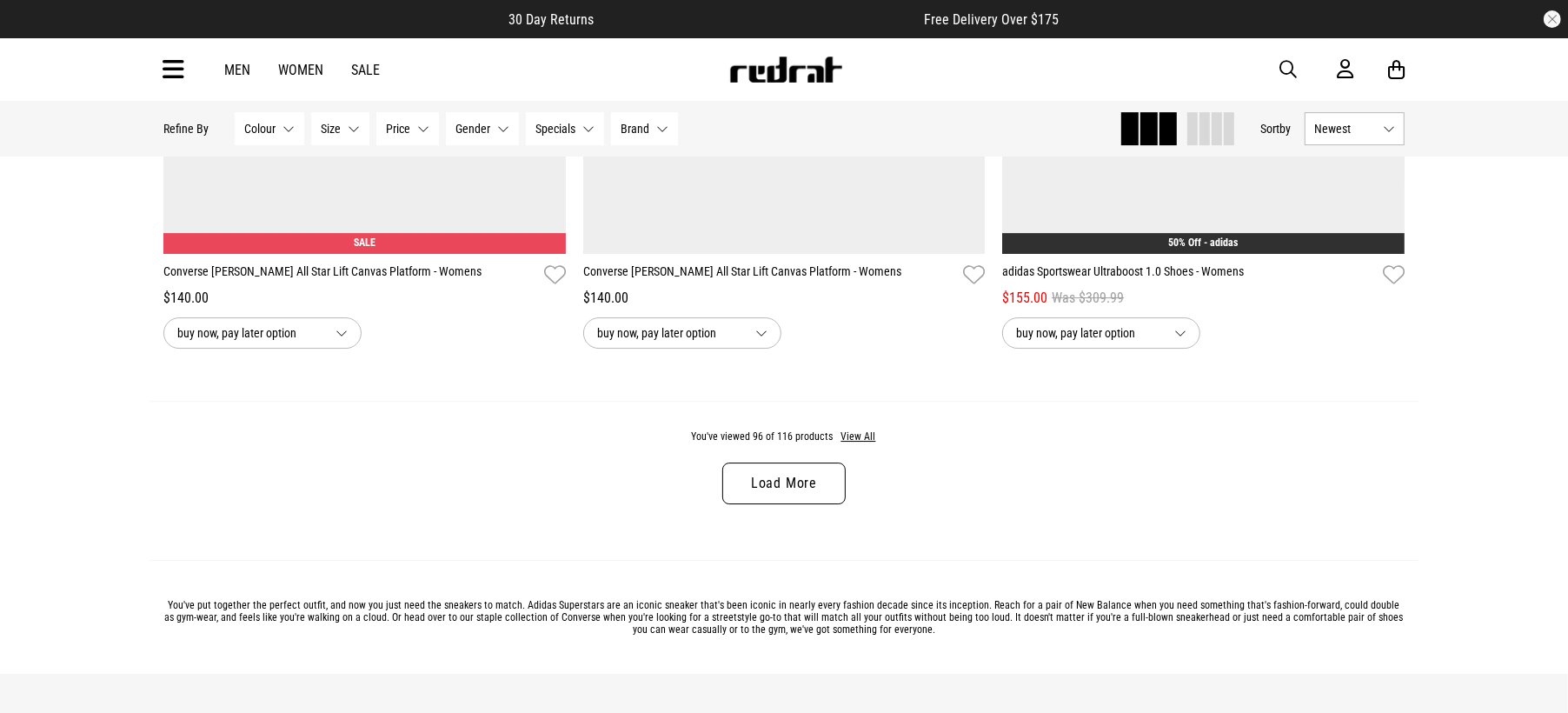
scroll to position [16818, 0]
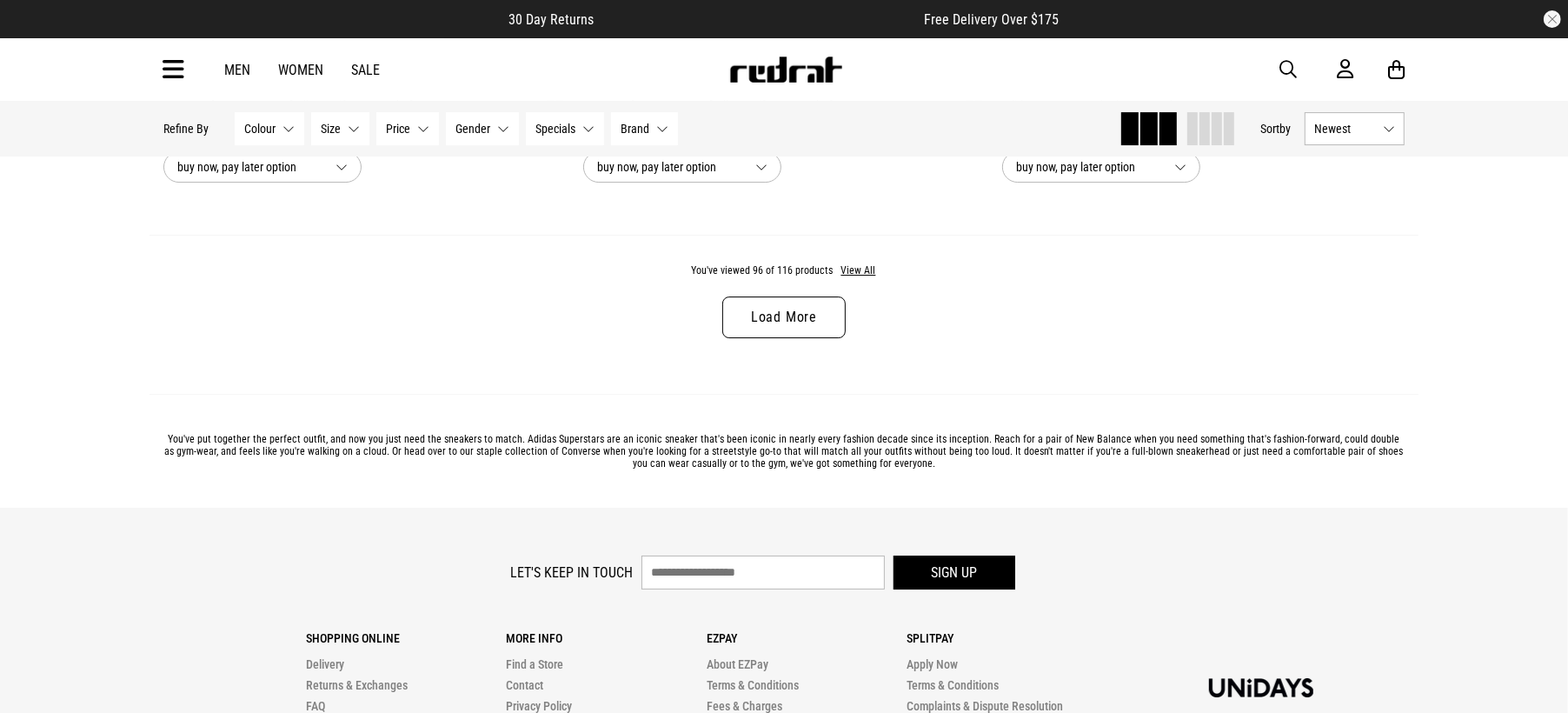
click at [801, 338] on link "Load More" at bounding box center [784, 318] width 123 height 42
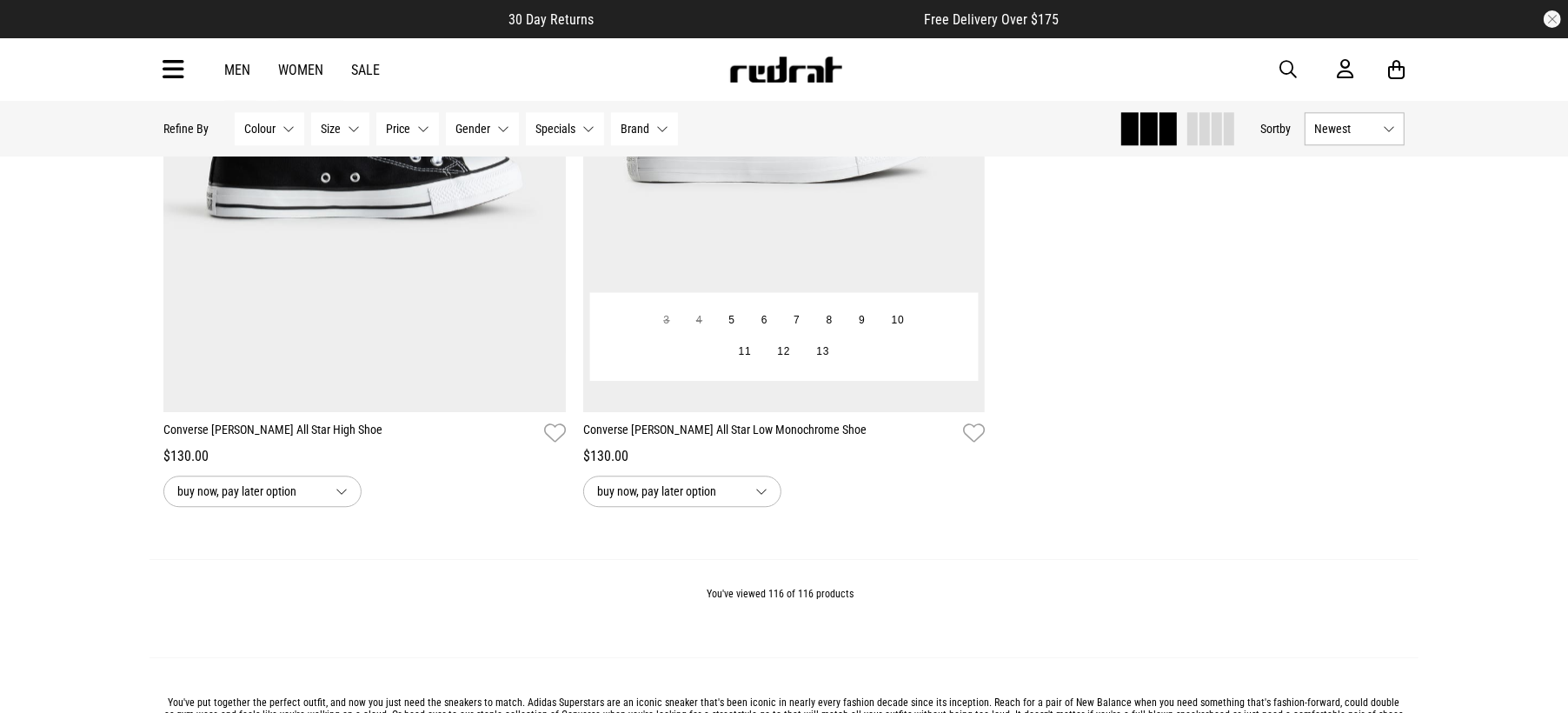
scroll to position [21382, 0]
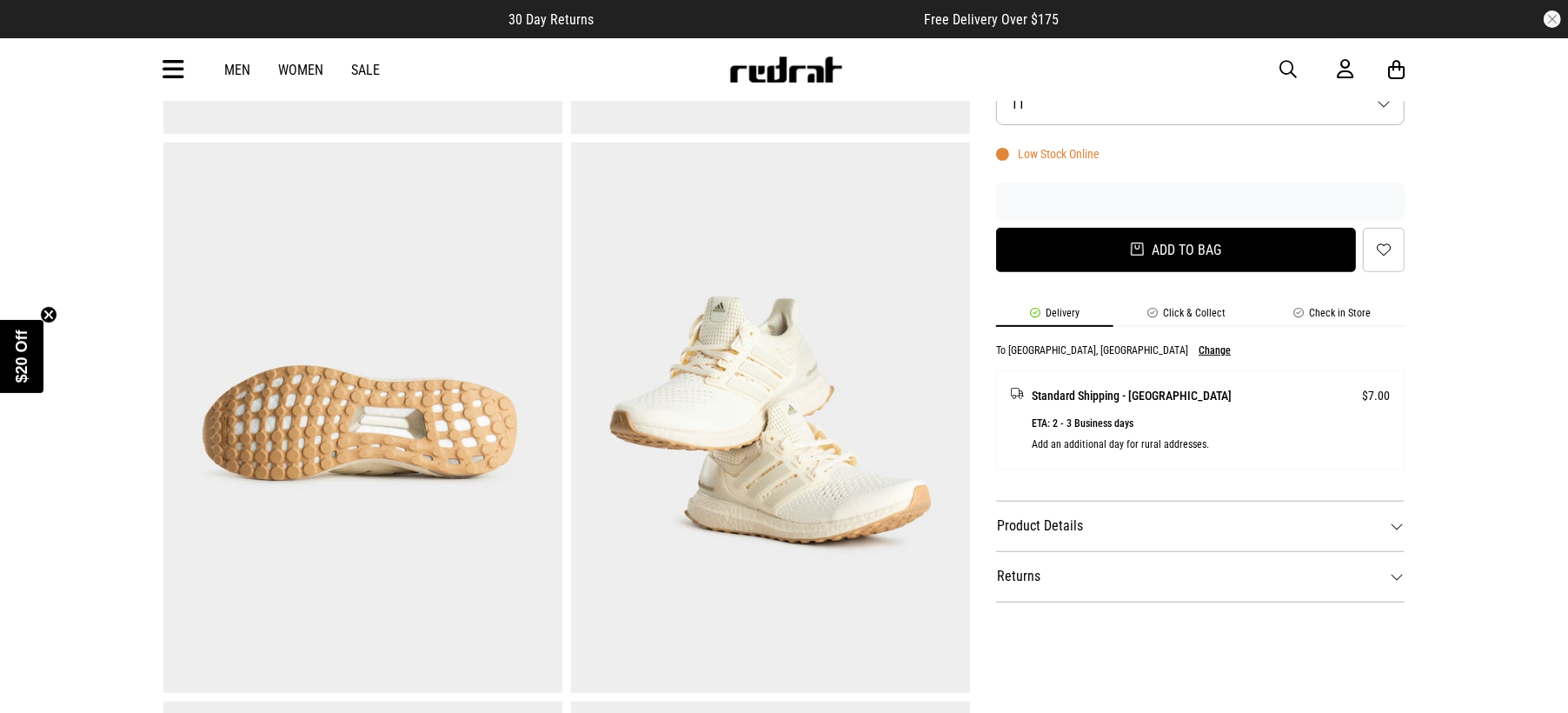
scroll to position [760, 0]
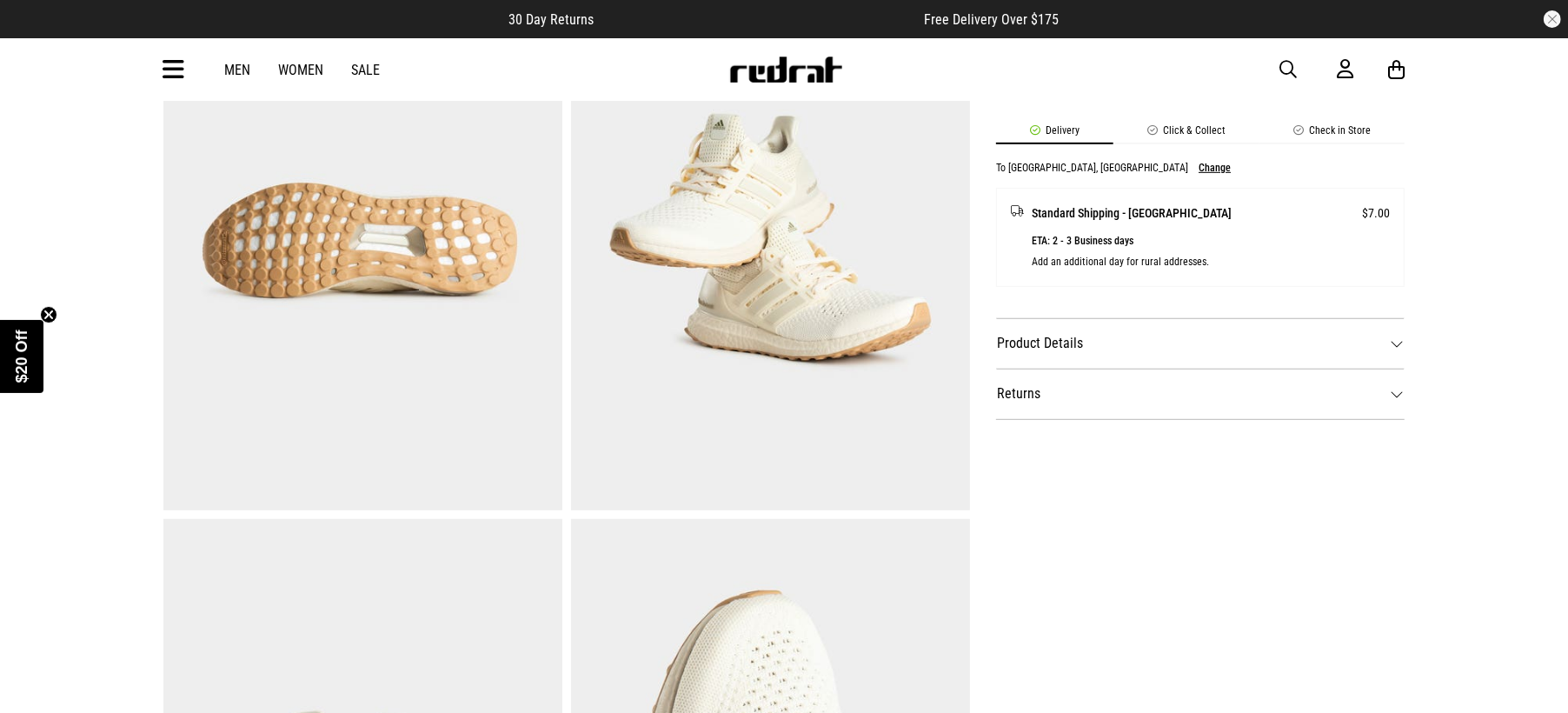
click at [1091, 356] on dt "Product Details" at bounding box center [1201, 344] width 409 height 51
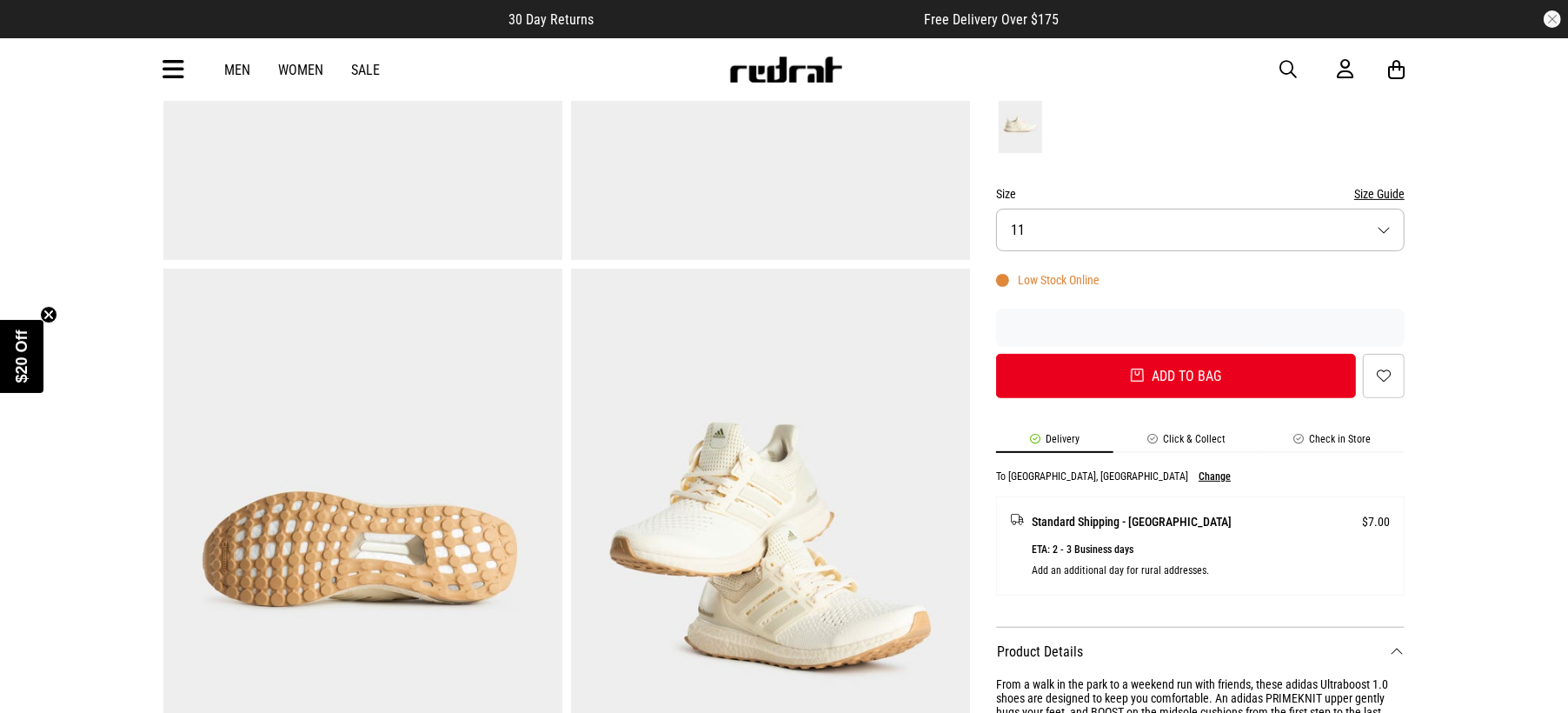
scroll to position [217, 0]
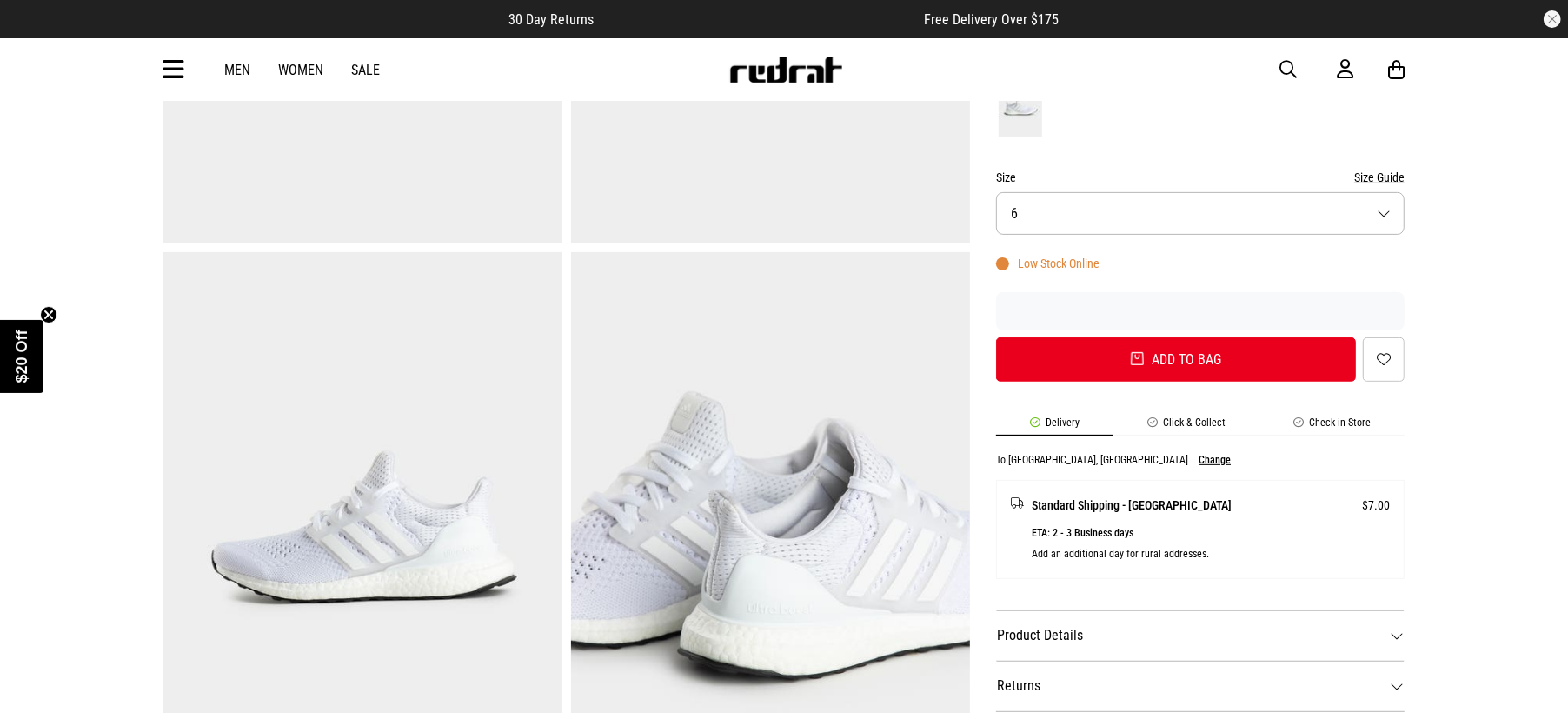
scroll to position [652, 0]
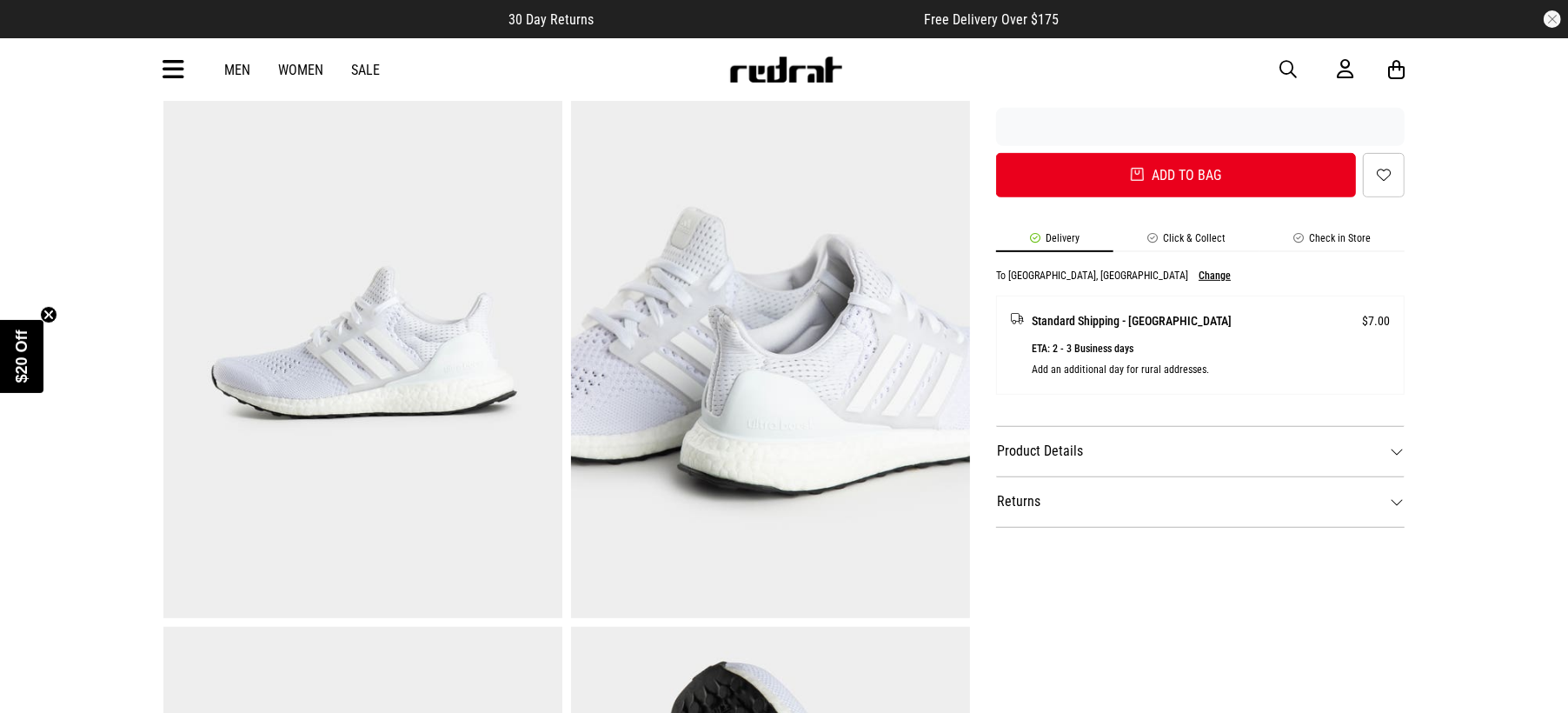
click at [1026, 457] on dt "Product Details" at bounding box center [1201, 452] width 409 height 51
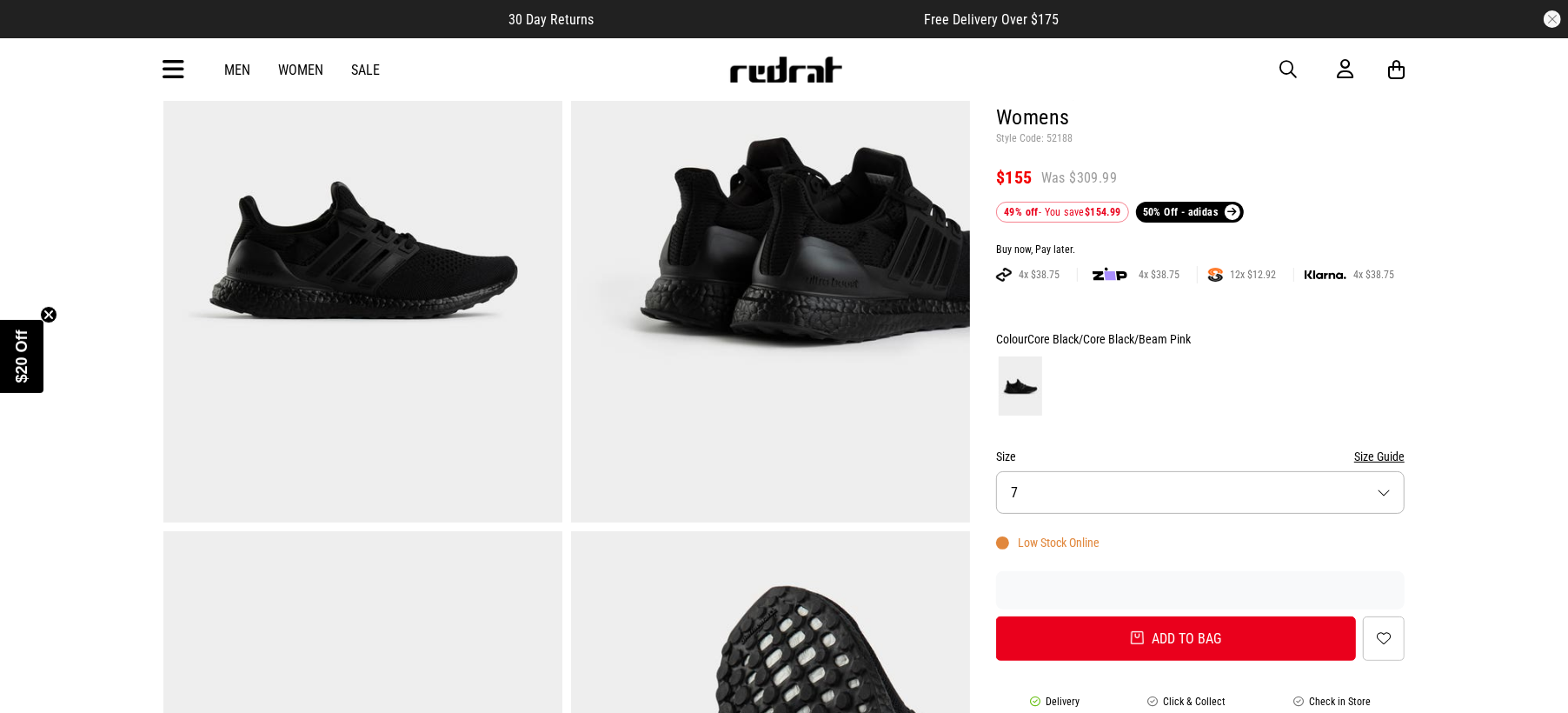
scroll to position [325, 0]
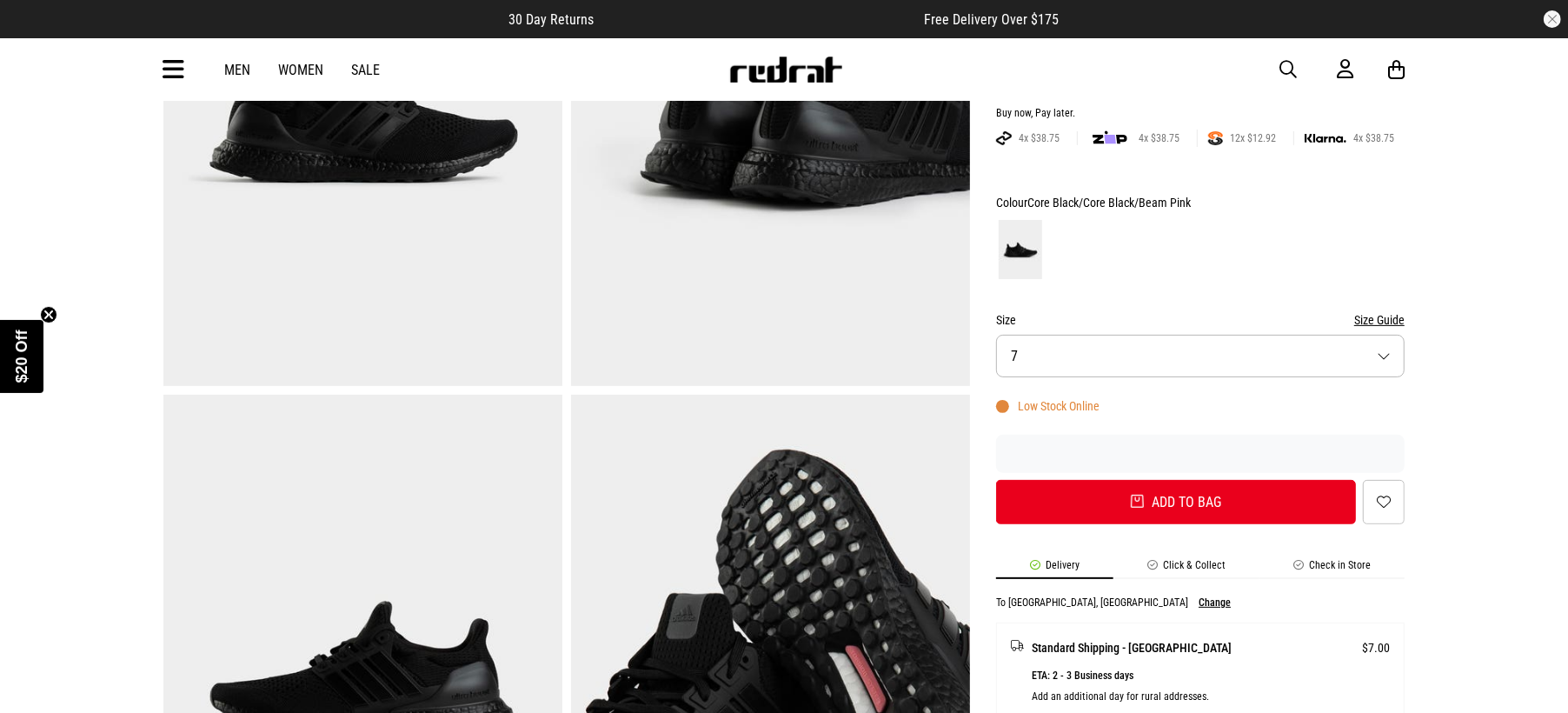
click at [1052, 358] on button "Size 7" at bounding box center [1201, 356] width 409 height 43
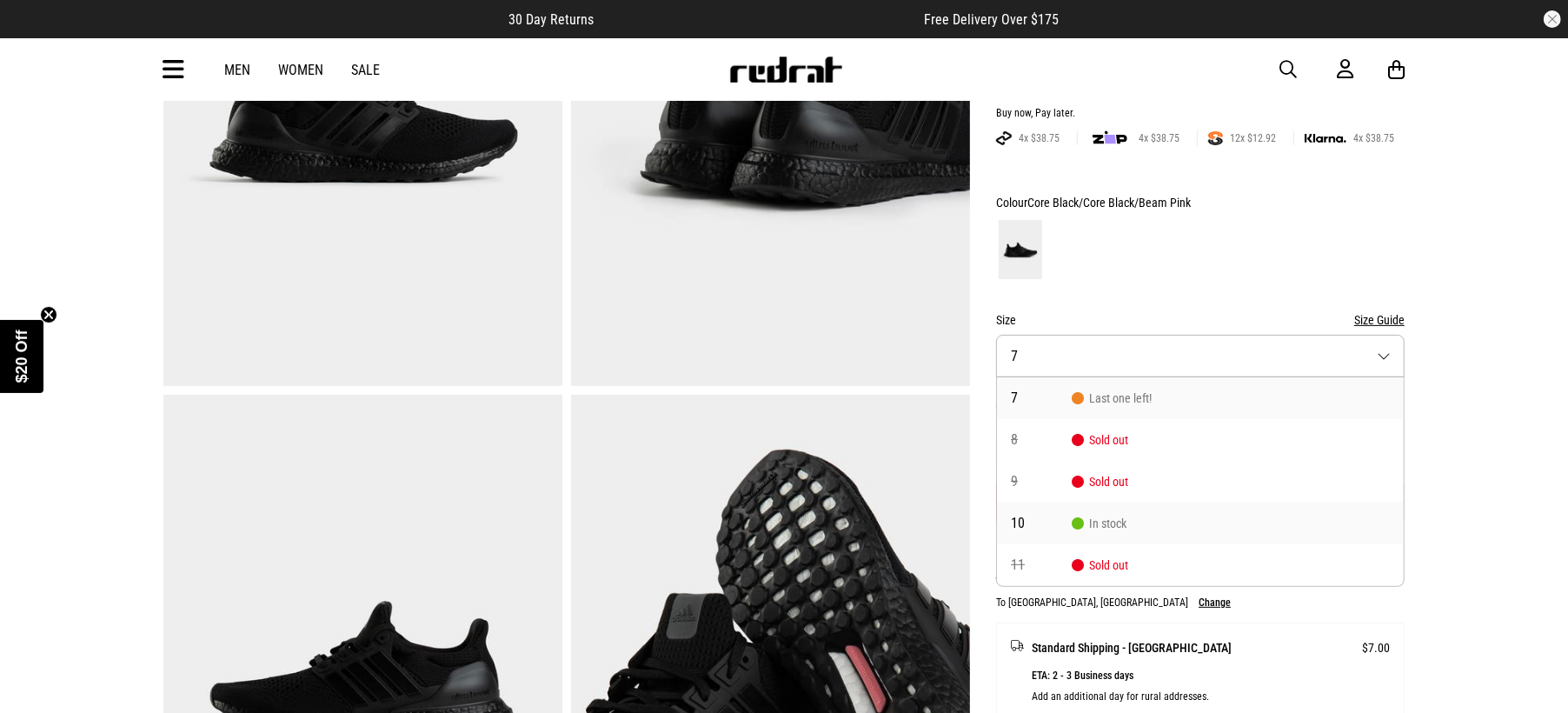
click at [1052, 520] on span "10" at bounding box center [1041, 523] width 61 height 14
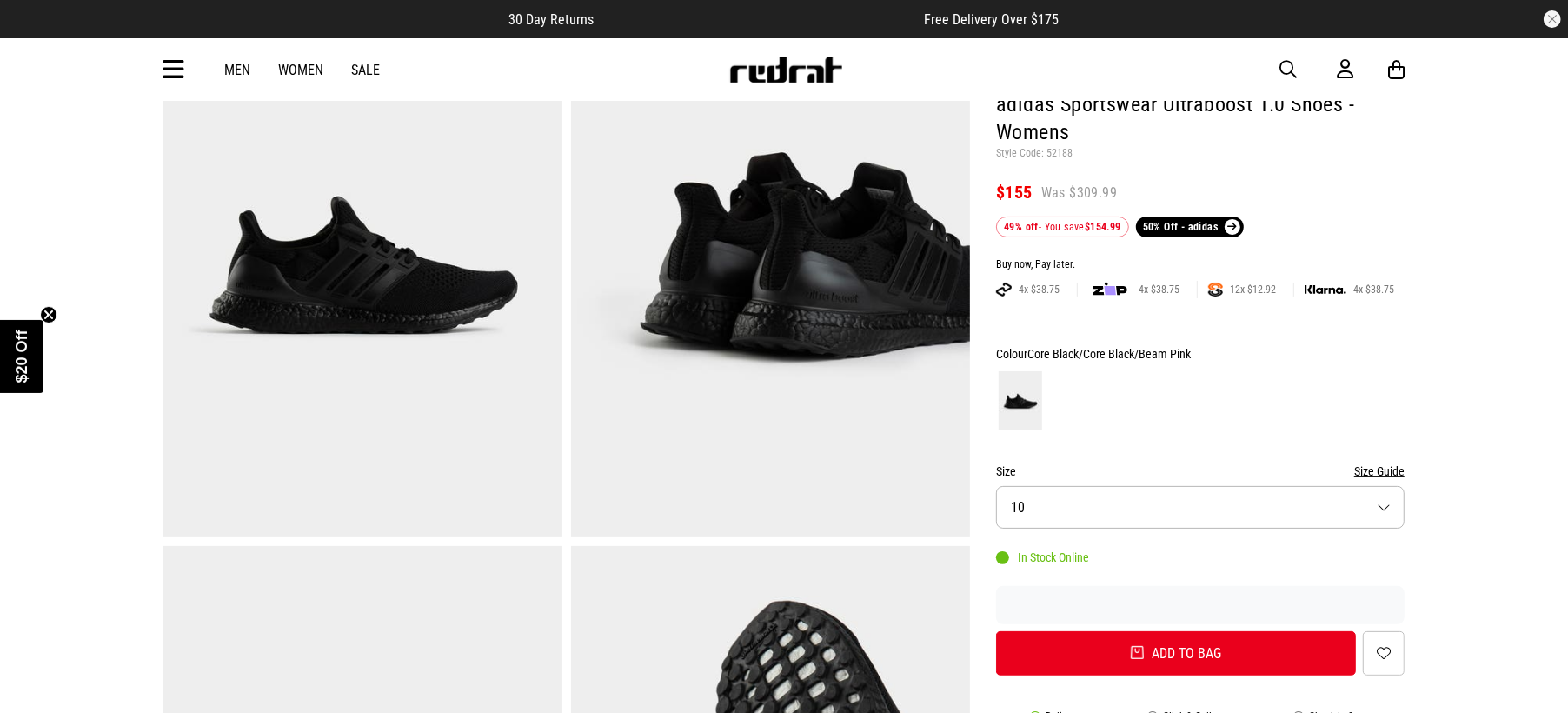
scroll to position [0, 0]
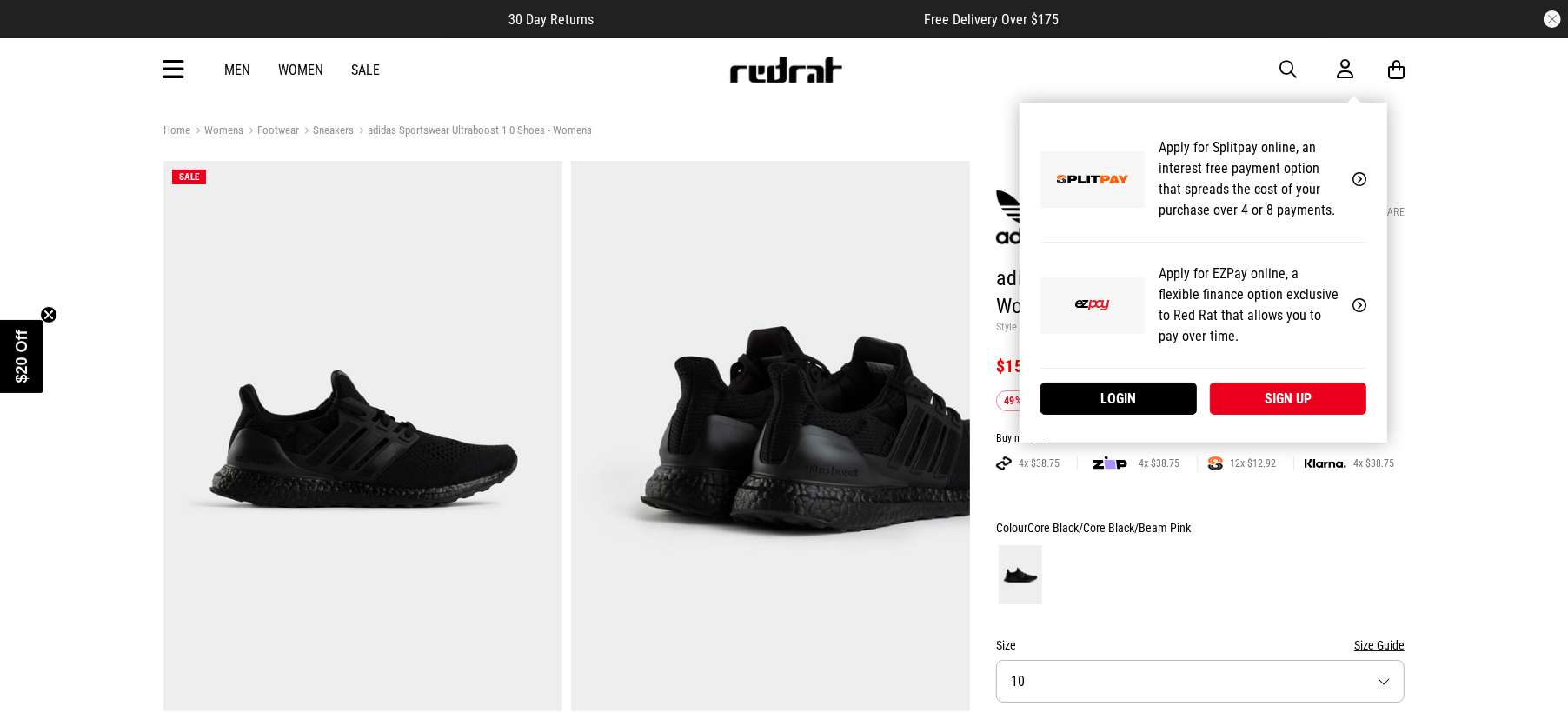
click at [1354, 73] on div at bounding box center [1363, 69] width 52 height 21
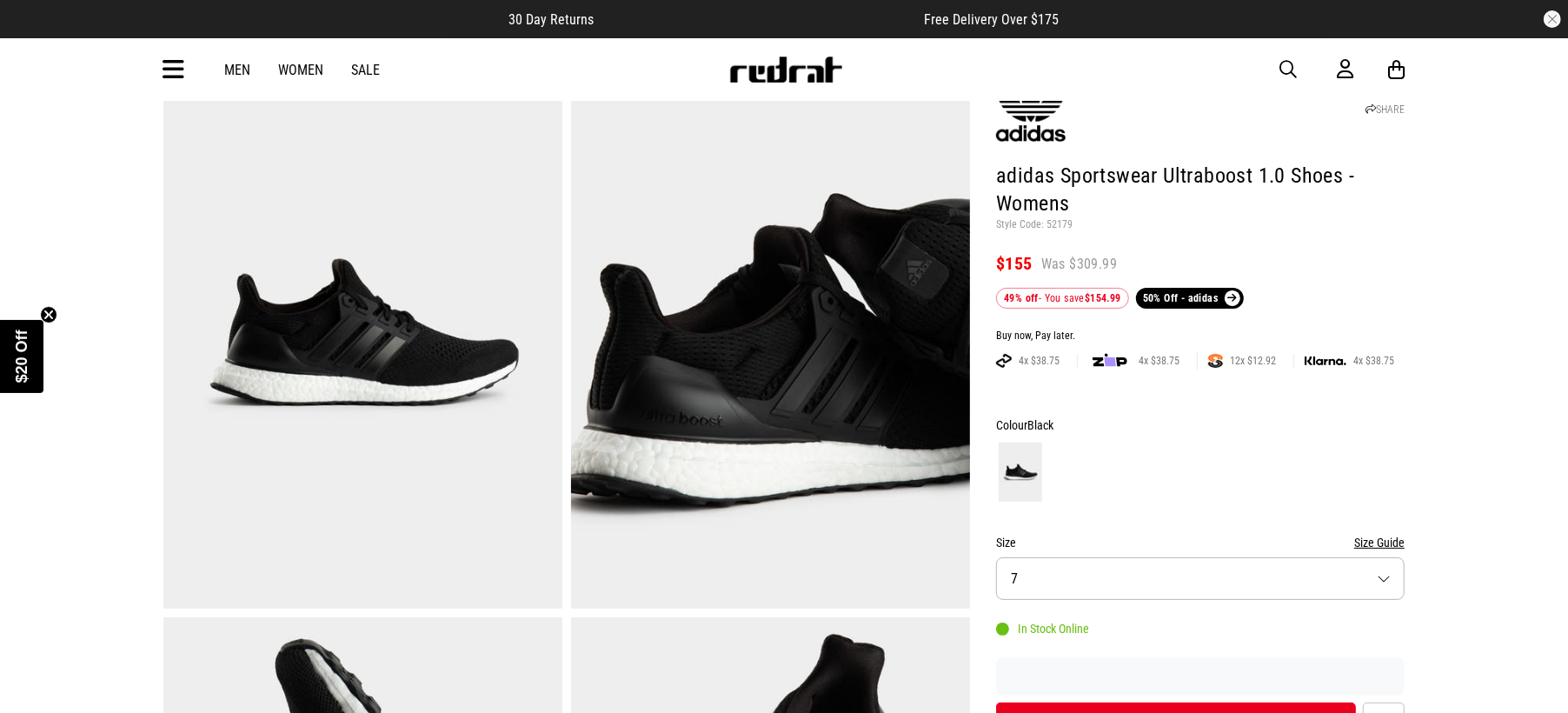
scroll to position [217, 0]
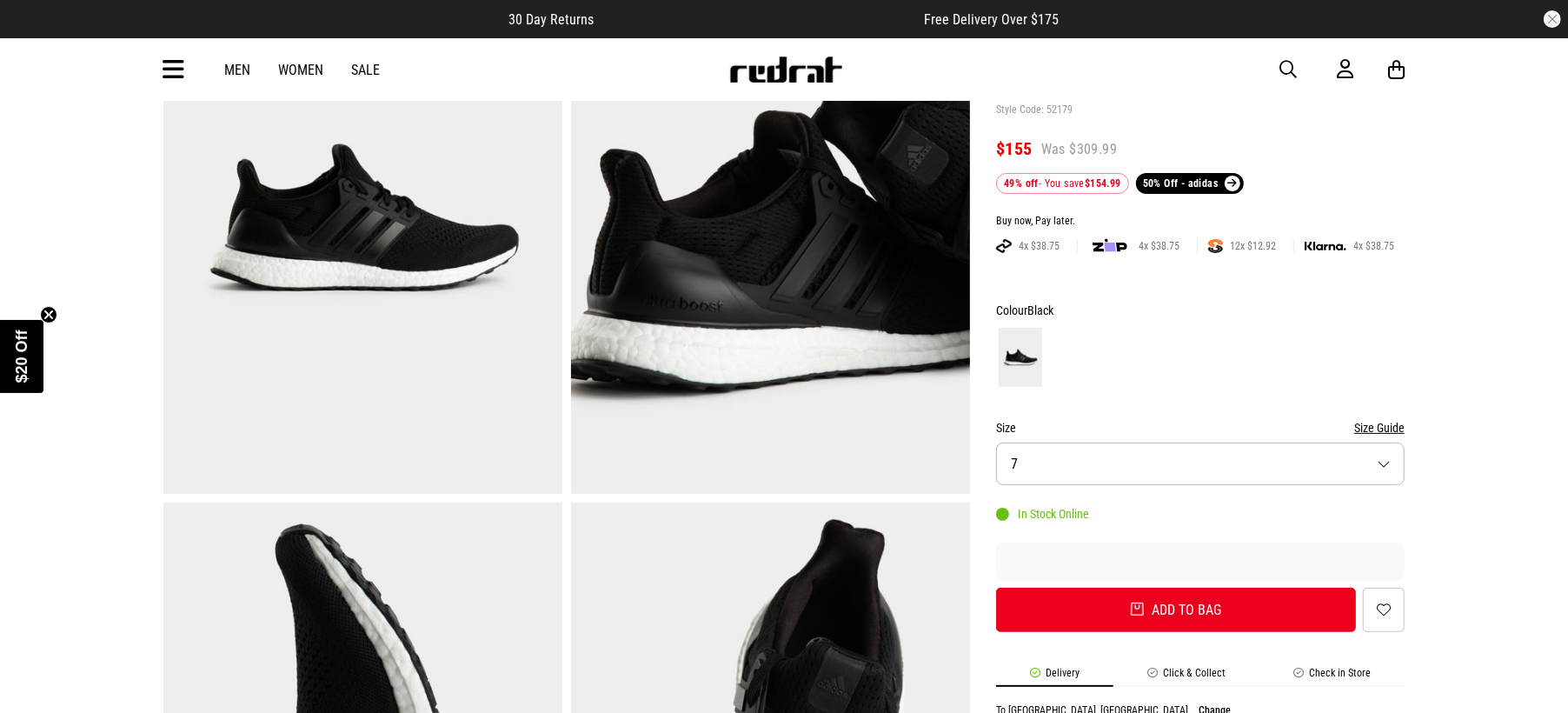
click at [1038, 469] on button "Size 7" at bounding box center [1201, 463] width 409 height 43
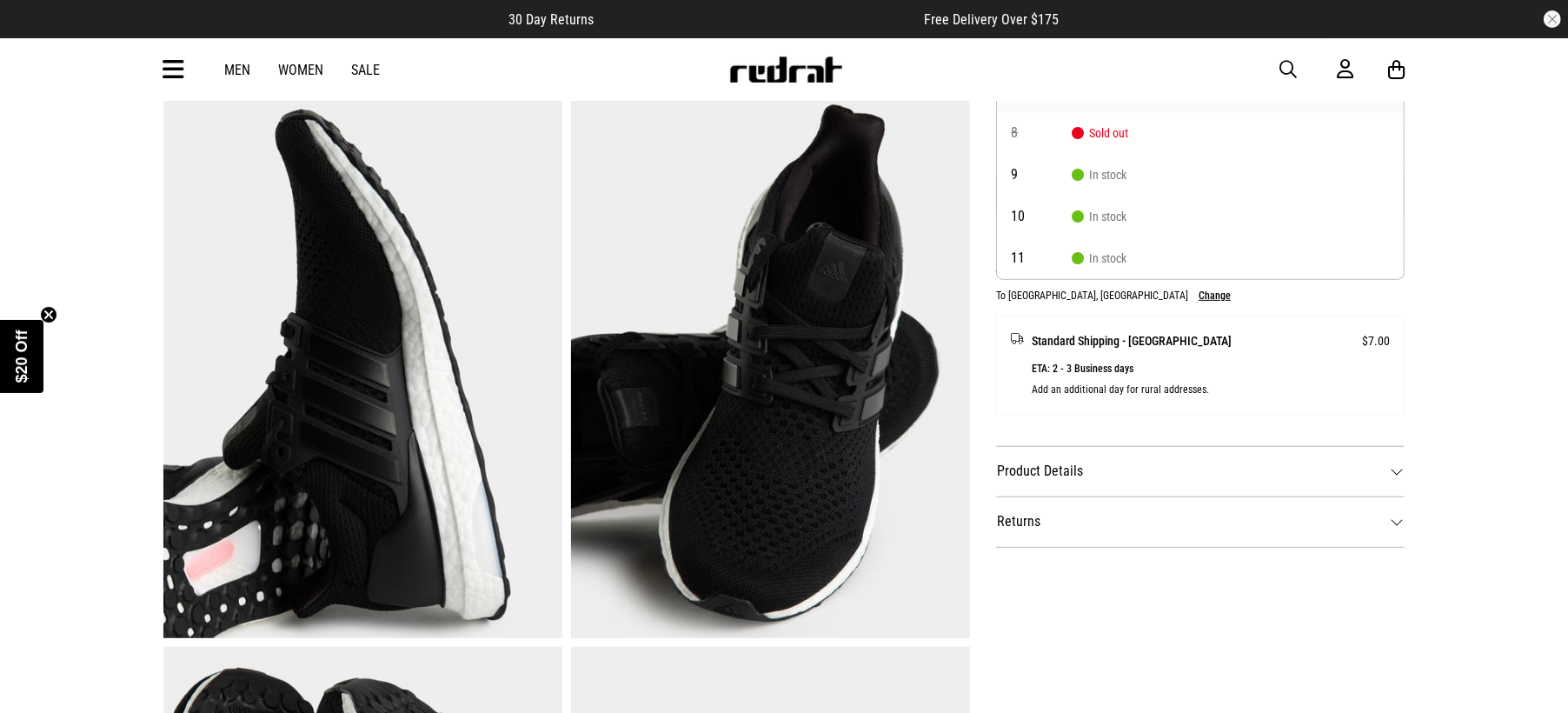
scroll to position [652, 0]
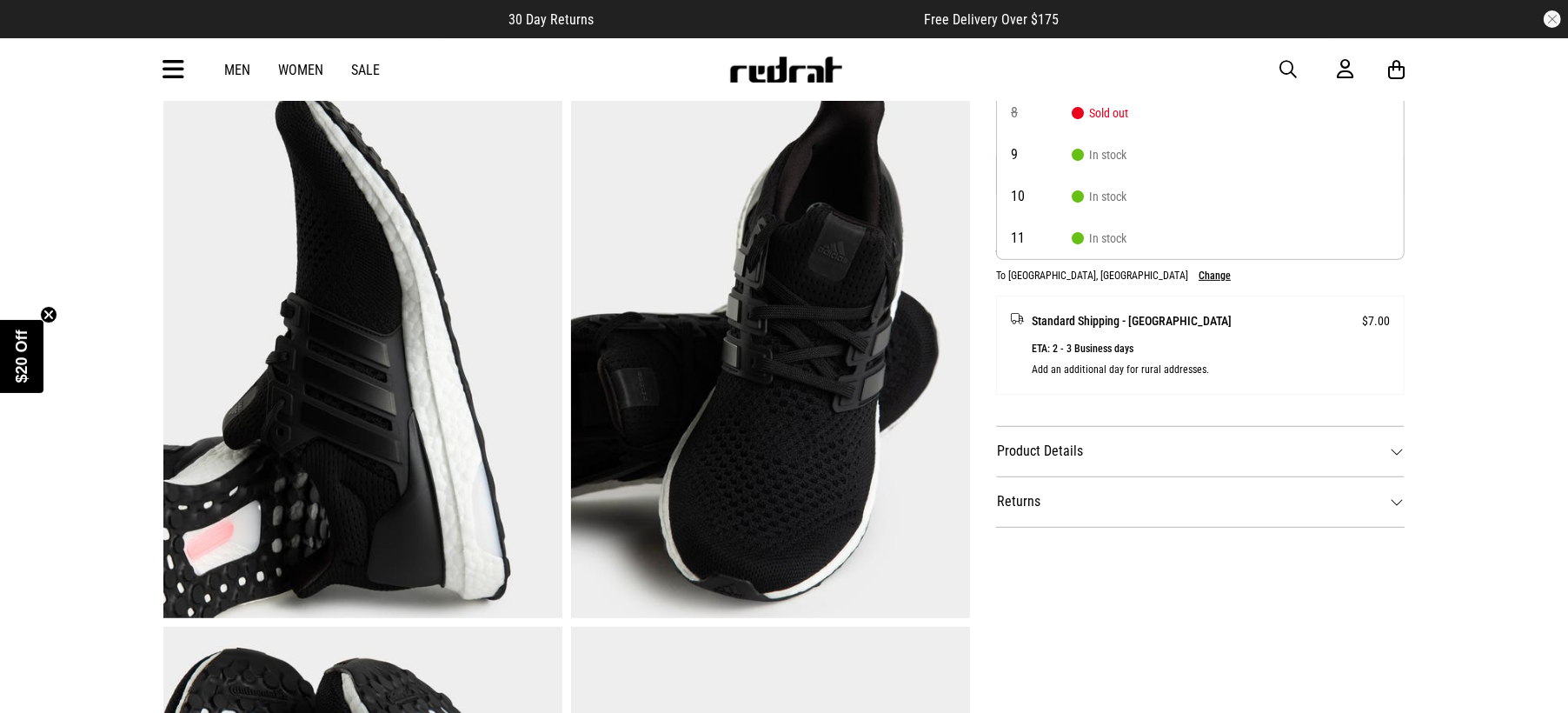
click at [1247, 440] on dt "Product Details" at bounding box center [1201, 452] width 409 height 51
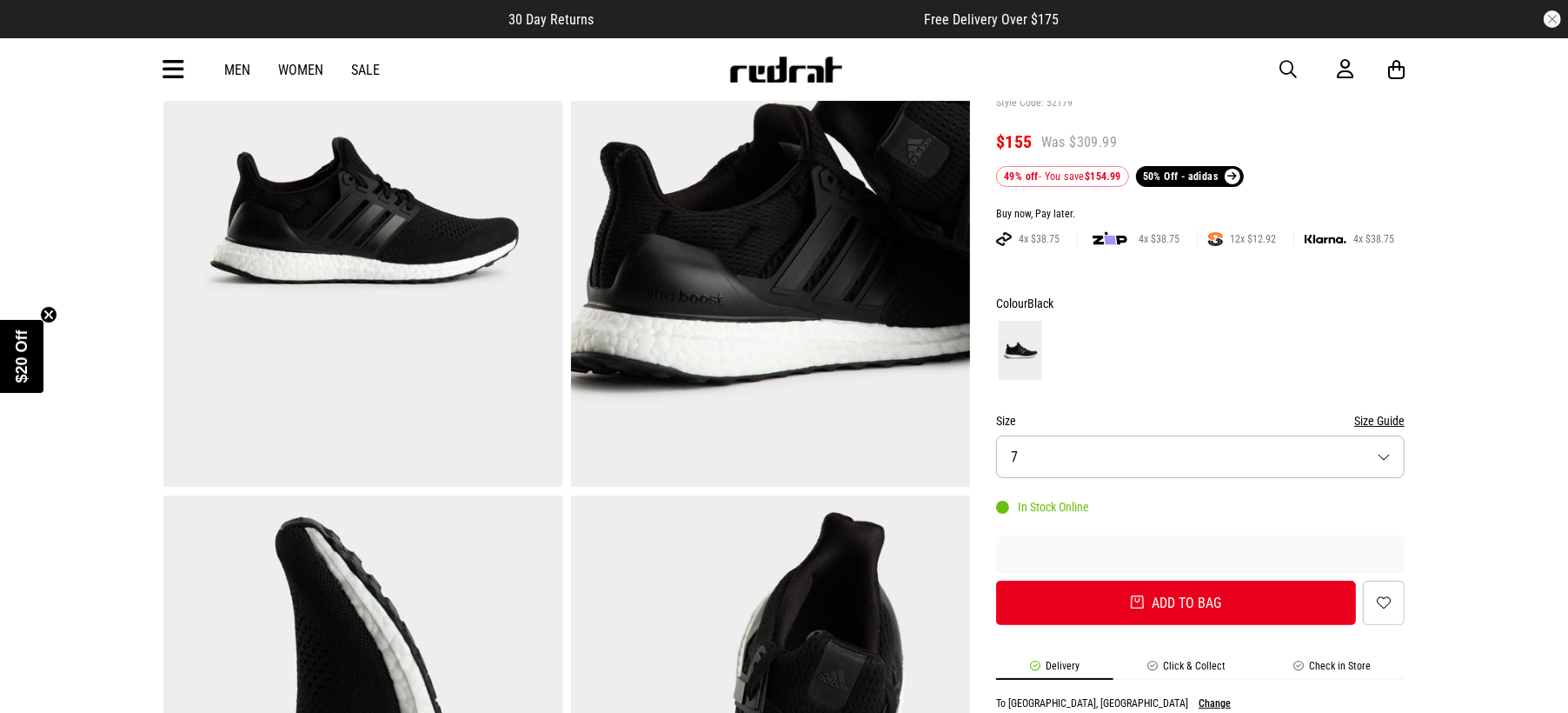
scroll to position [0, 0]
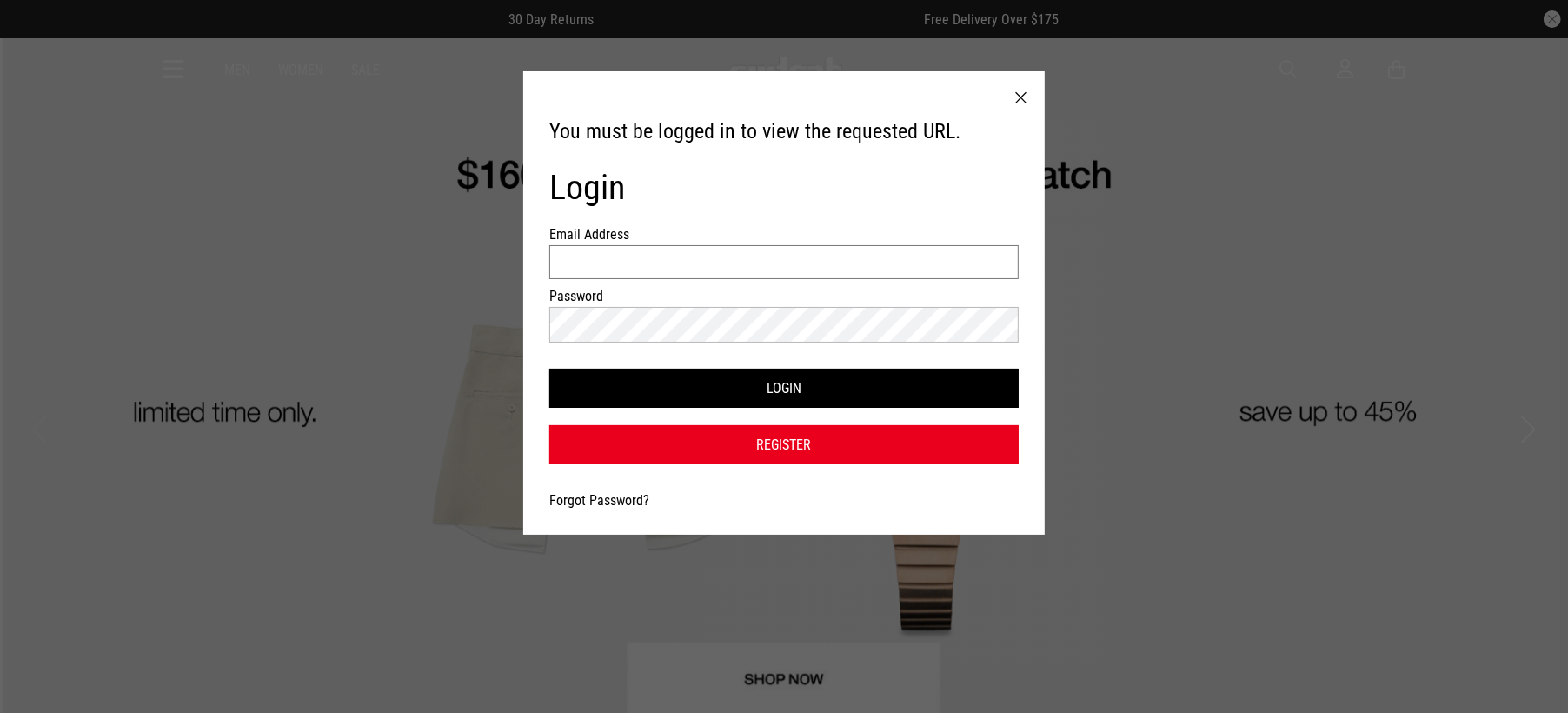
type input "**********"
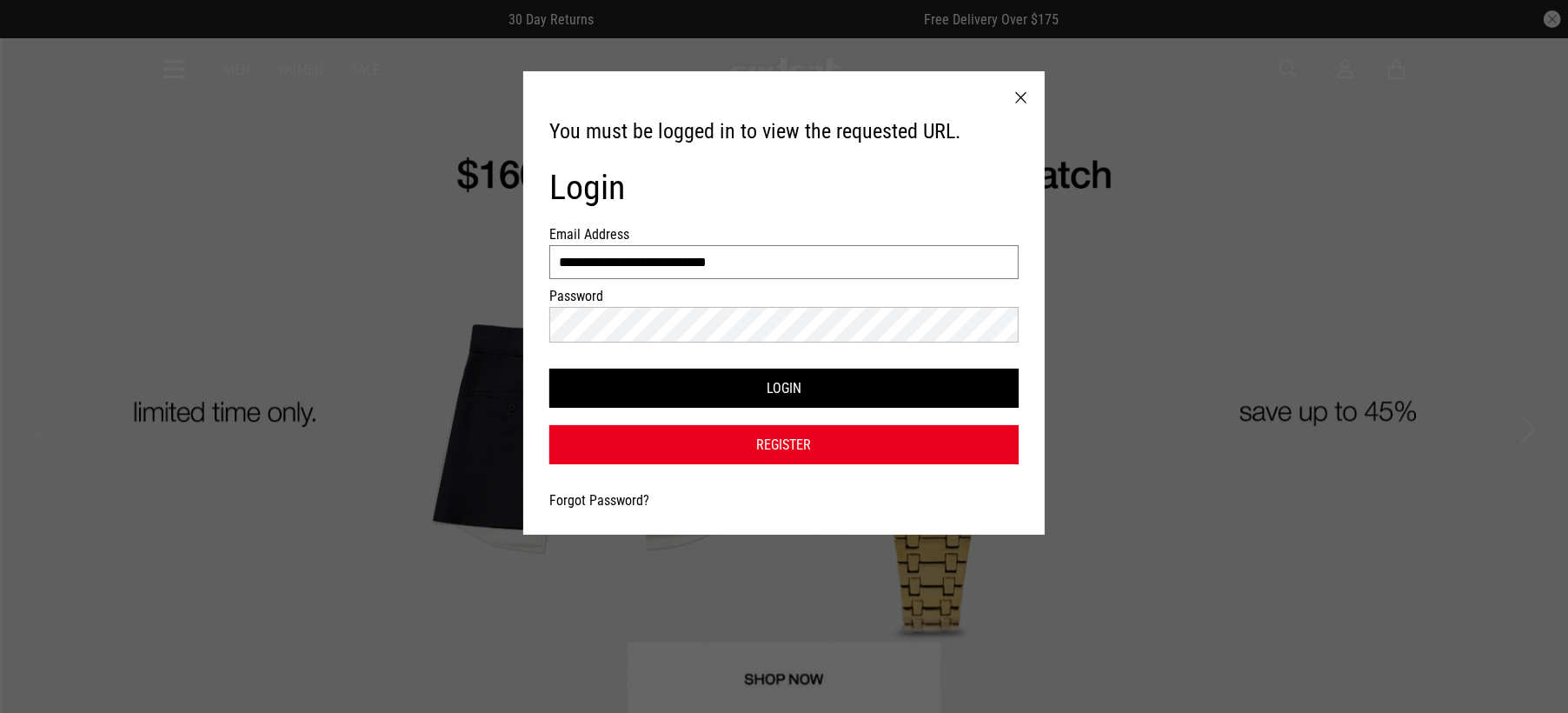
click at [755, 268] on input "**********" at bounding box center [784, 261] width 470 height 33
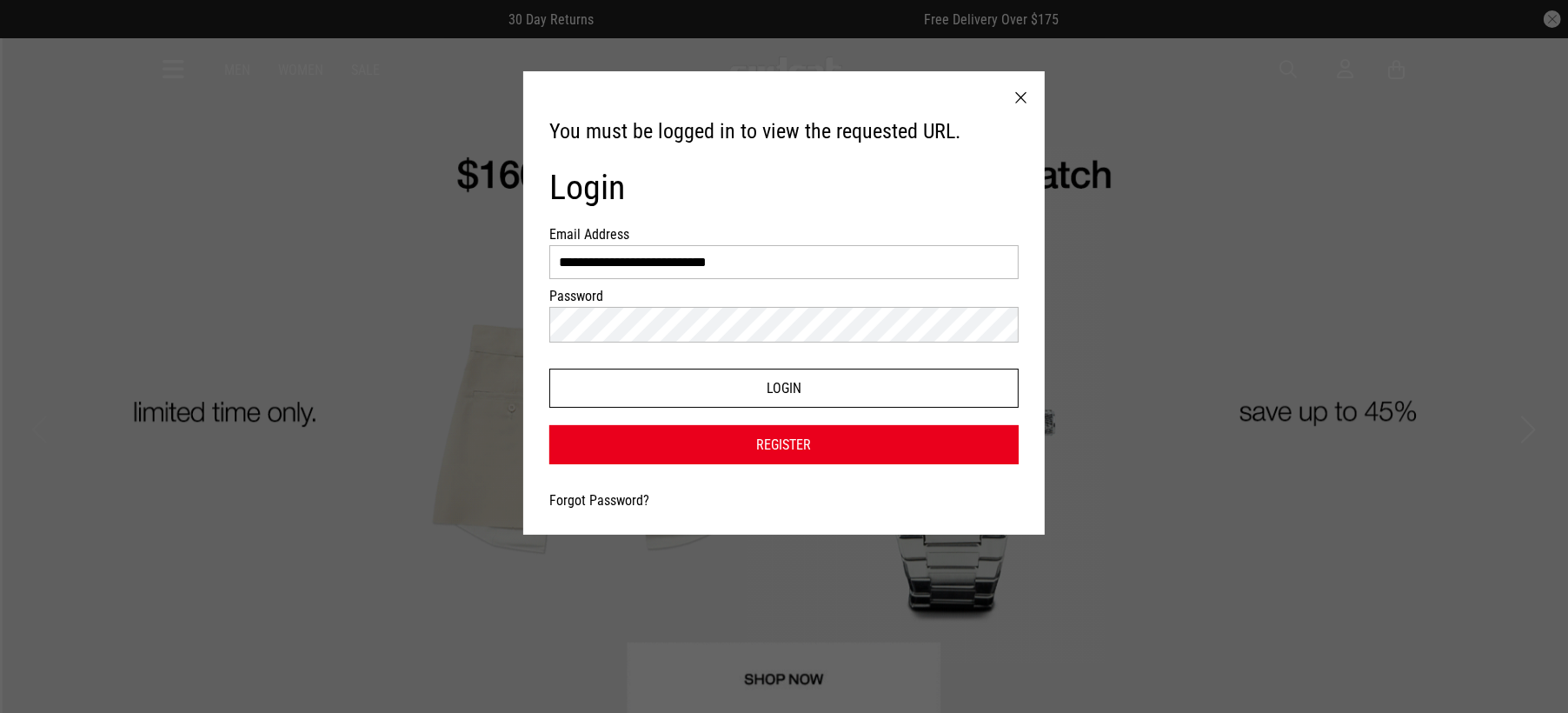
click at [617, 395] on button "Login" at bounding box center [784, 387] width 470 height 39
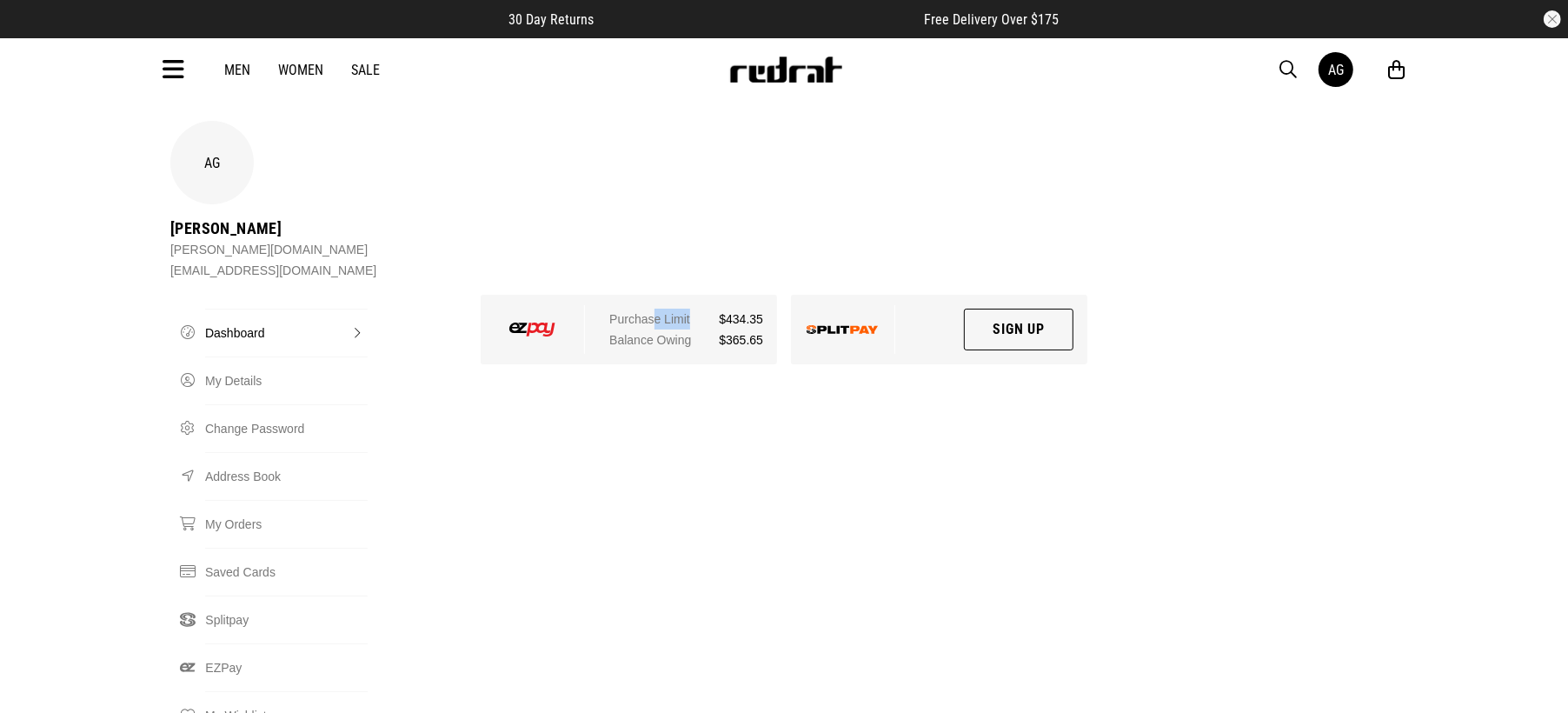
drag, startPoint x: 769, startPoint y: 233, endPoint x: 657, endPoint y: 217, distance: 113.1
click at [657, 305] on div "Purchase Limit $434.35 Balance Owing $365.65" at bounding box center [692, 329] width 167 height 49
click at [723, 309] on span "$434.35" at bounding box center [741, 318] width 44 height 21
drag, startPoint x: 717, startPoint y: 217, endPoint x: 778, endPoint y: 228, distance: 62.0
click at [777, 295] on div "Purchase Limit $434.35 Balance Owing $365.65" at bounding box center [629, 337] width 310 height 83
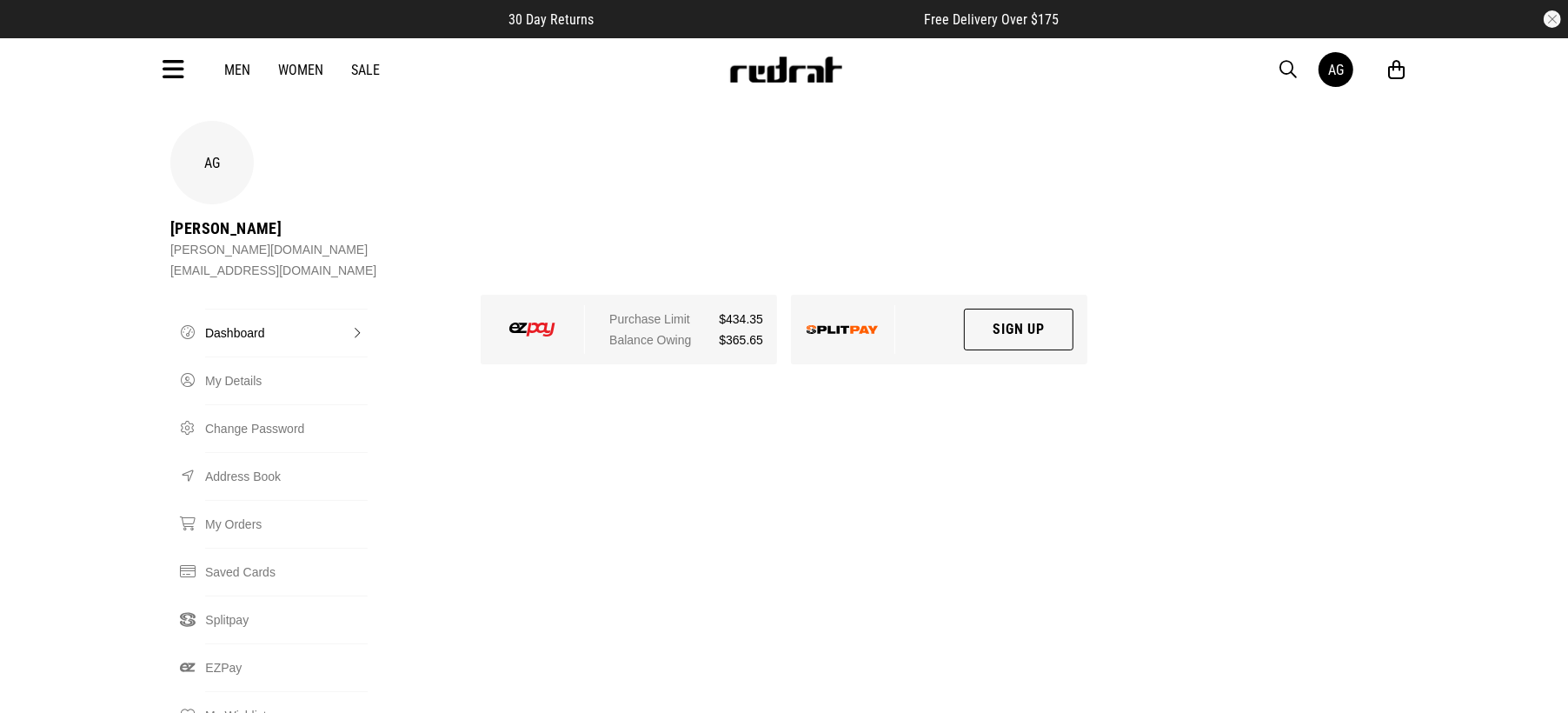
drag, startPoint x: 764, startPoint y: 252, endPoint x: 780, endPoint y: 186, distance: 67.9
click at [760, 305] on div "Purchase Limit $434.35 Balance Owing $365.65" at bounding box center [692, 329] width 167 height 49
